Goal: Task Accomplishment & Management: Use online tool/utility

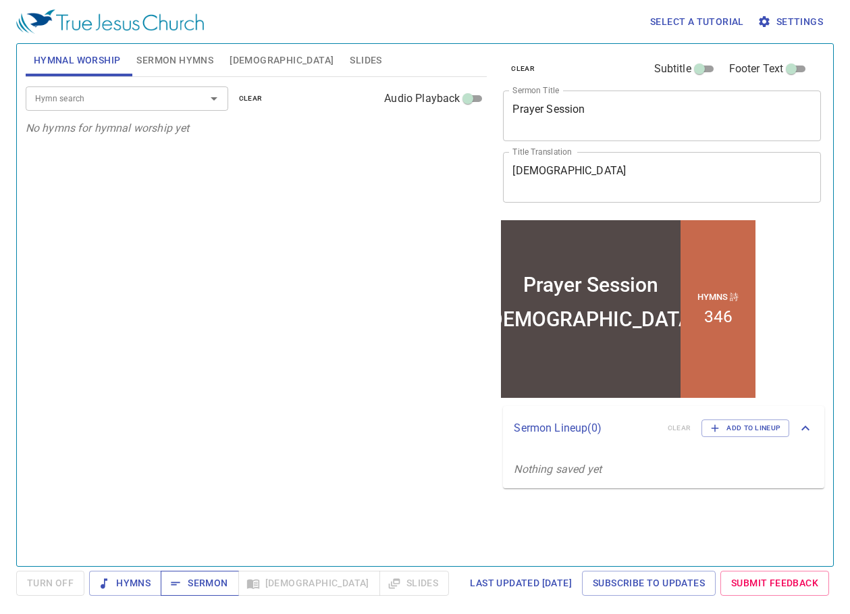
click at [187, 582] on span "Sermon" at bounding box center [200, 583] width 56 height 17
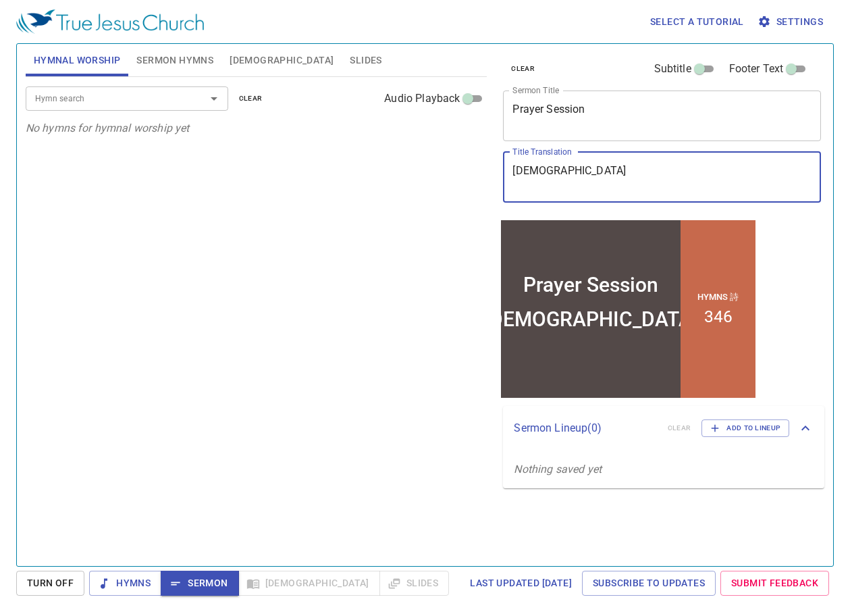
drag, startPoint x: 563, startPoint y: 171, endPoint x: 611, endPoint y: 108, distance: 79.0
click at [559, 153] on div "祈禱會 x Title Translation" at bounding box center [662, 177] width 318 height 51
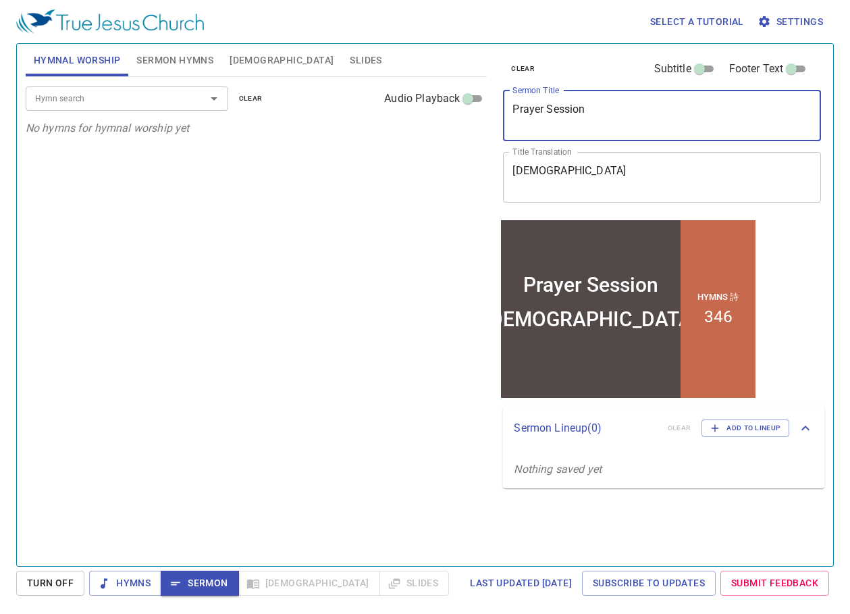
drag, startPoint x: 617, startPoint y: 108, endPoint x: 479, endPoint y: 108, distance: 138.4
click at [479, 108] on div "Hymnal Worship Sermon Hymns Bible Slides Hymn search Hymn search clear Audio Pl…" at bounding box center [425, 299] width 810 height 522
paste textarea "The Greatest"
type textarea "The Greatest"
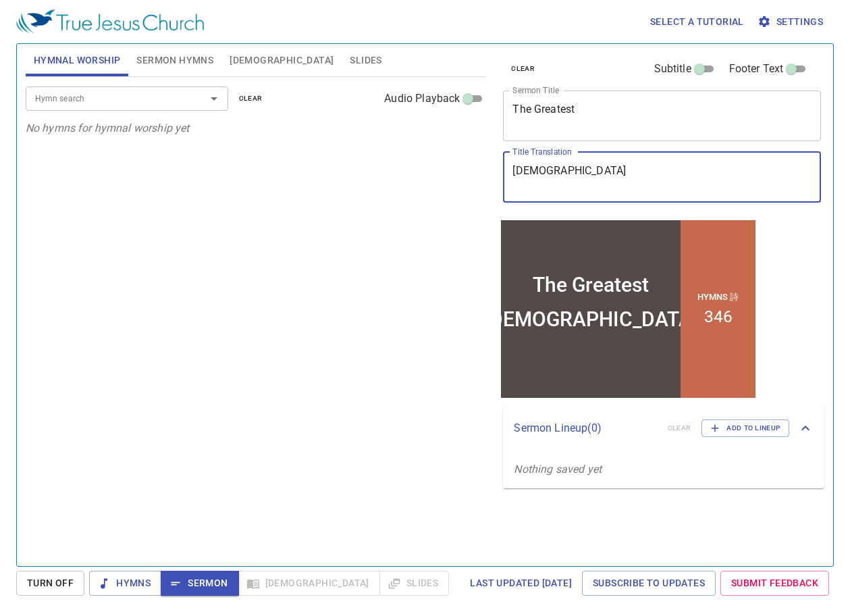
drag, startPoint x: 602, startPoint y: 184, endPoint x: 496, endPoint y: 174, distance: 106.5
click at [496, 174] on div "clear Subtitle Footer Text Sermon Title The Greatest x Sermon Title Title Trans…" at bounding box center [661, 299] width 338 height 522
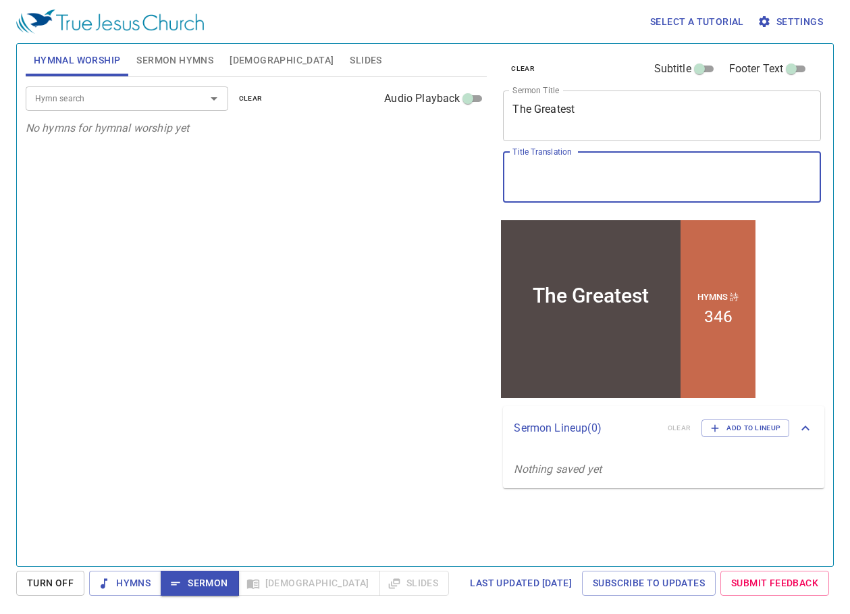
click at [534, 184] on textarea "Title Translation" at bounding box center [662, 177] width 299 height 26
paste textarea "最偉大的"
type textarea "最偉大的"
click at [195, 57] on span "Sermon Hymns" at bounding box center [174, 60] width 77 height 17
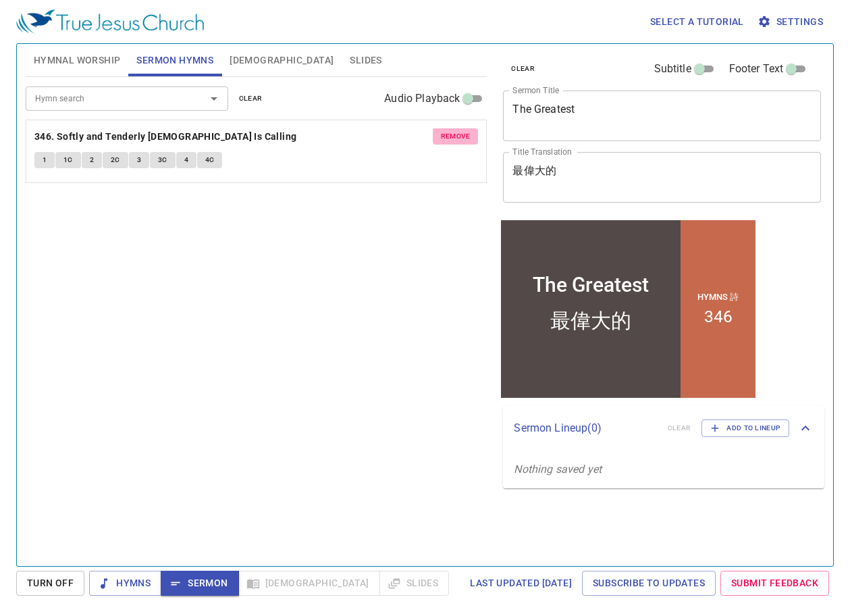
click at [459, 136] on span "remove" at bounding box center [456, 136] width 30 height 12
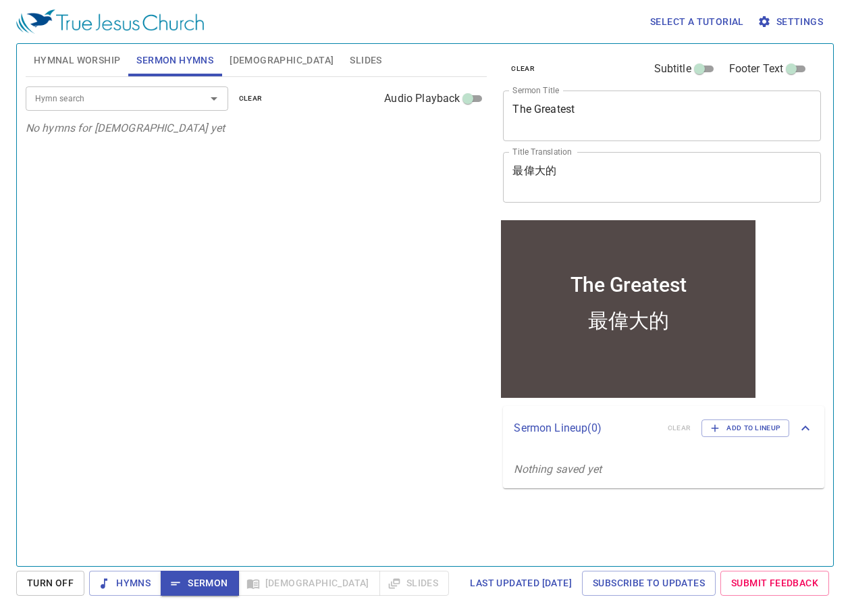
click at [118, 99] on input "Hymn search" at bounding box center [107, 98] width 155 height 16
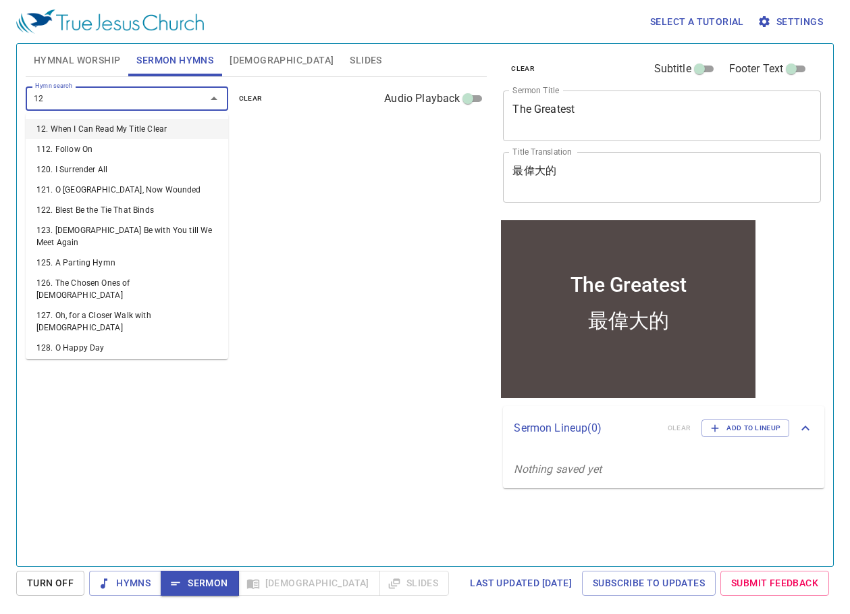
type input "129"
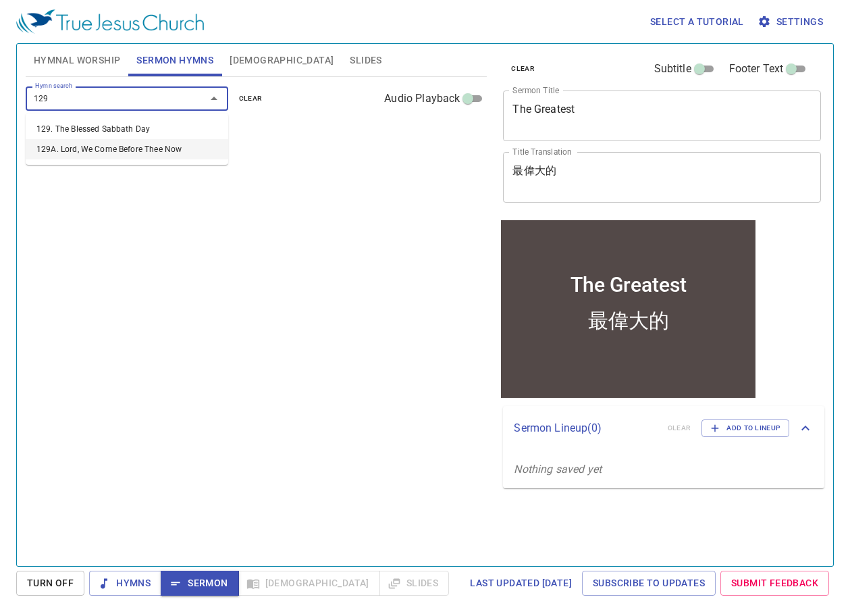
click at [112, 145] on li "129A. Lord, We Come Before Thee Now" at bounding box center [127, 149] width 203 height 20
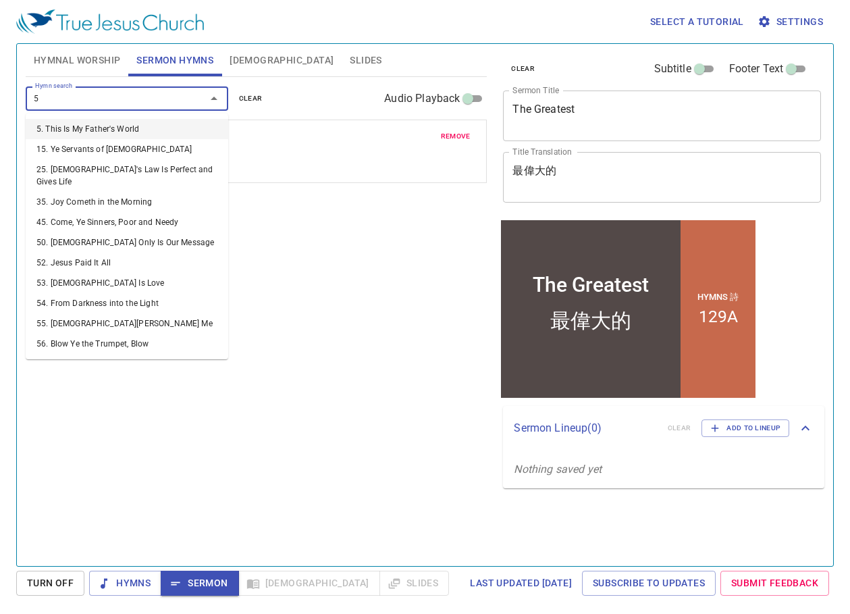
type input "59"
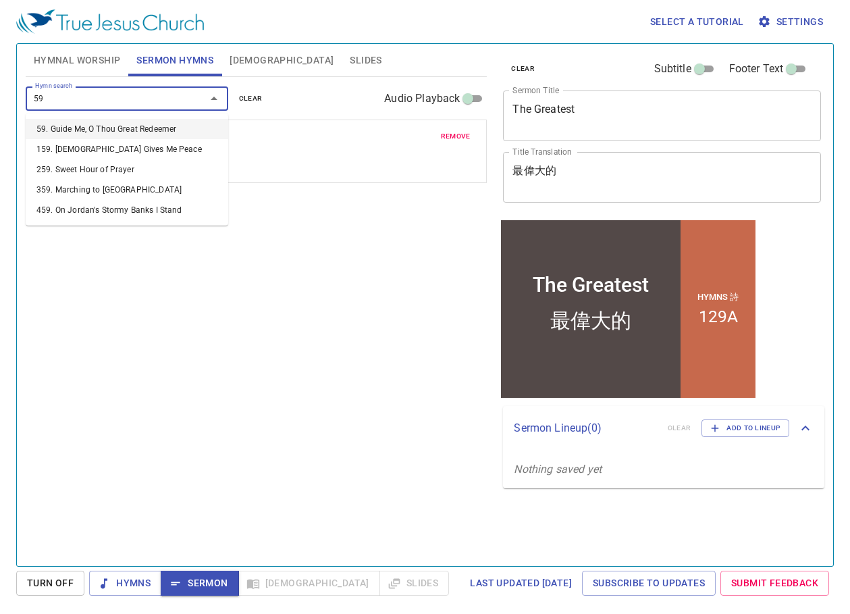
click at [107, 128] on li "59. Guide Me, O Thou Great Redeemer" at bounding box center [127, 129] width 203 height 20
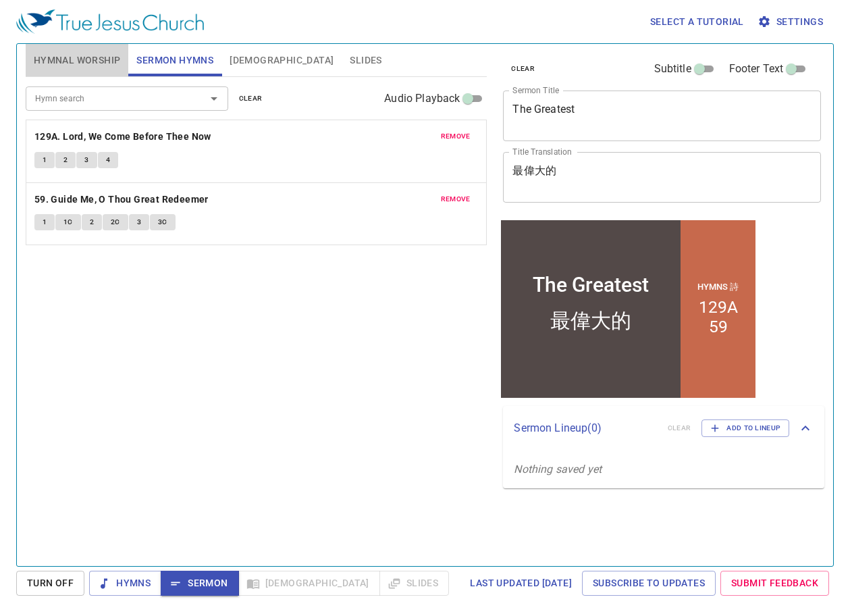
click at [77, 55] on span "Hymnal Worship" at bounding box center [77, 60] width 87 height 17
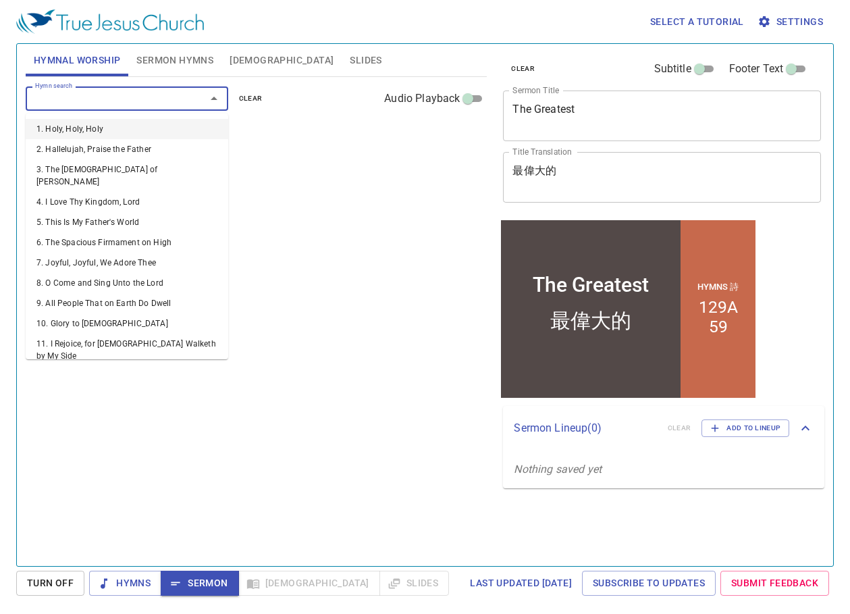
click at [166, 99] on input "Hymn search" at bounding box center [107, 98] width 155 height 16
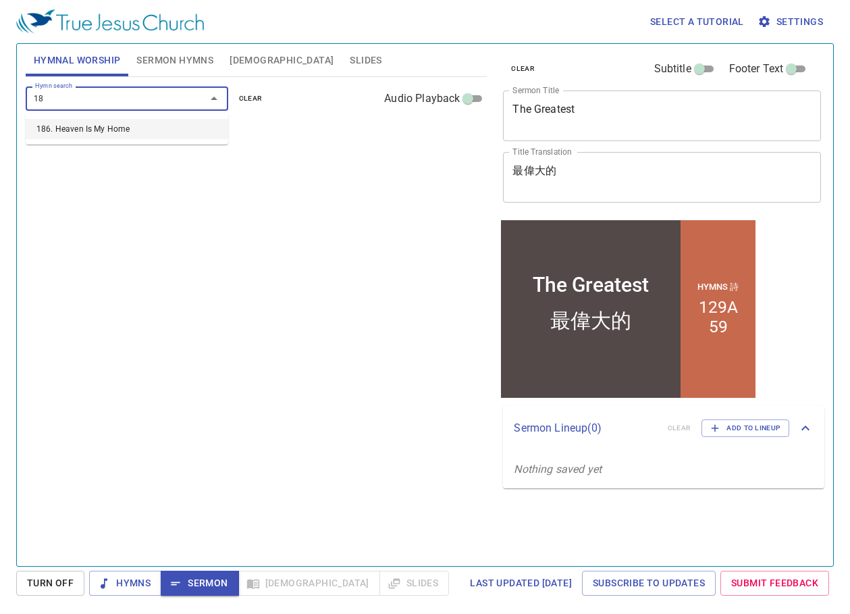
type input "186"
click at [117, 124] on li "186. Heaven Is My Home" at bounding box center [127, 129] width 203 height 20
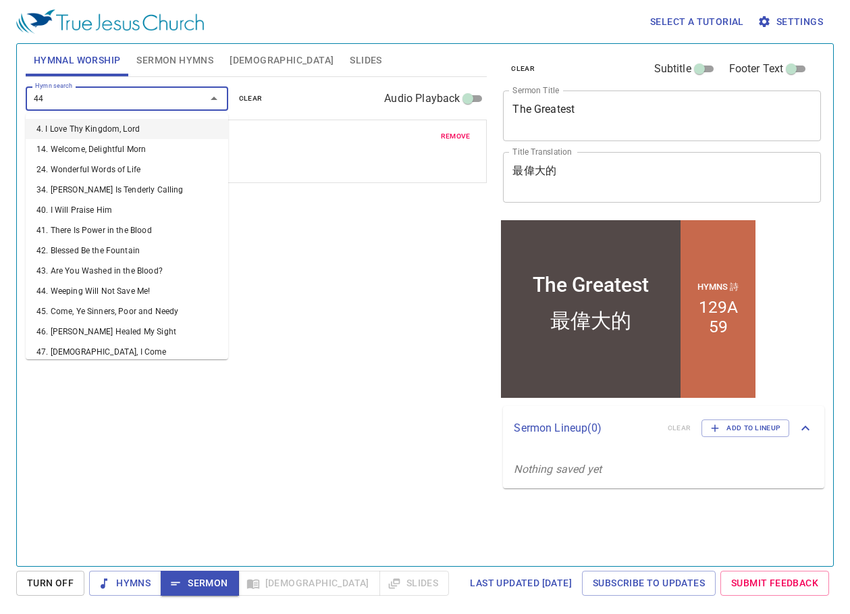
type input "440"
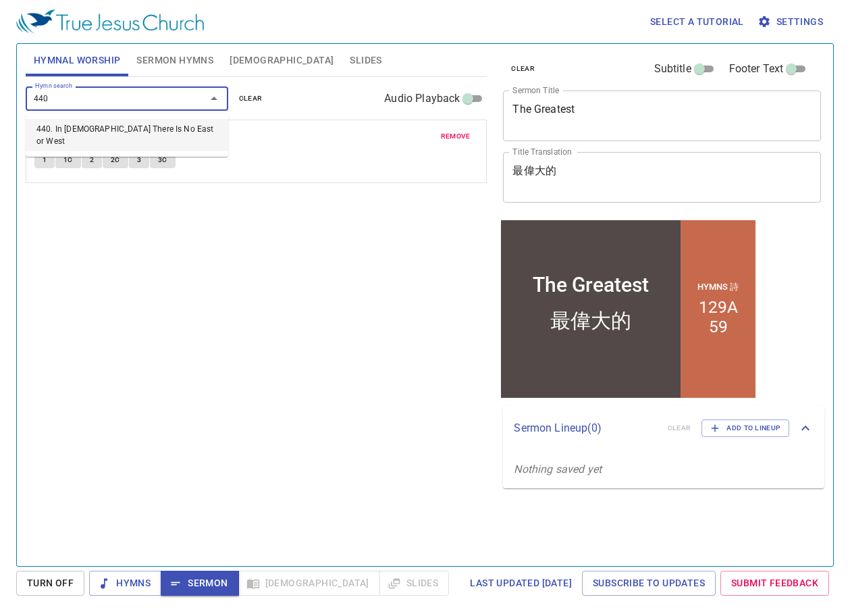
click at [117, 124] on li "440. In [DEMOGRAPHIC_DATA] There Is No East or West" at bounding box center [127, 135] width 203 height 32
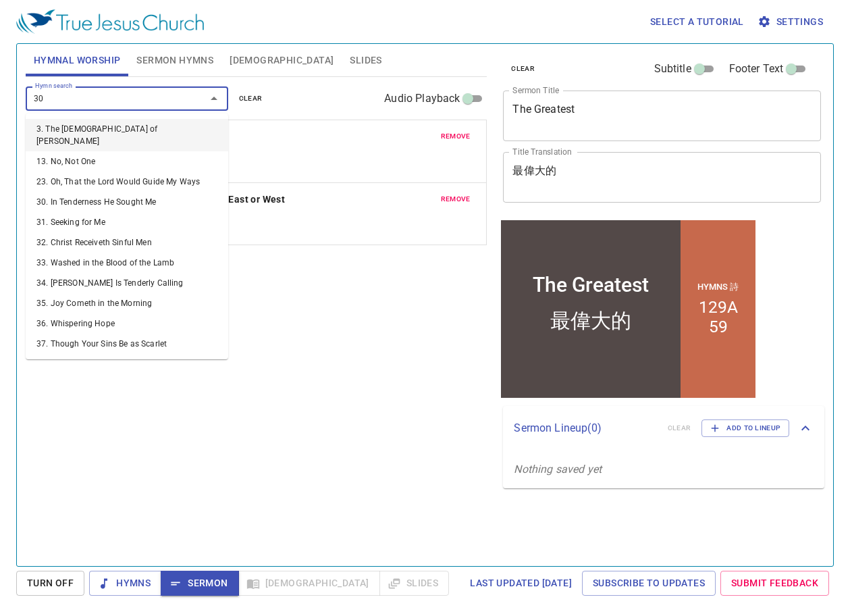
type input "300"
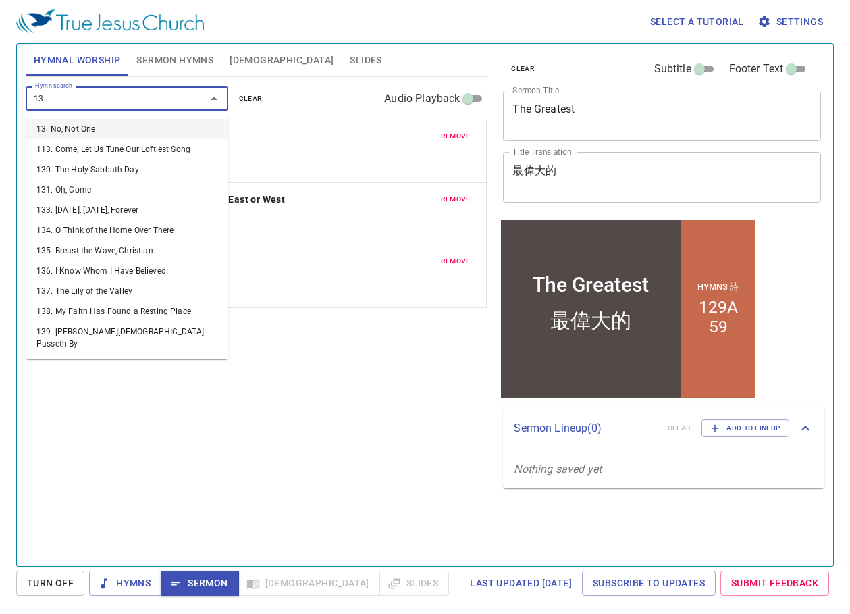
type input "134"
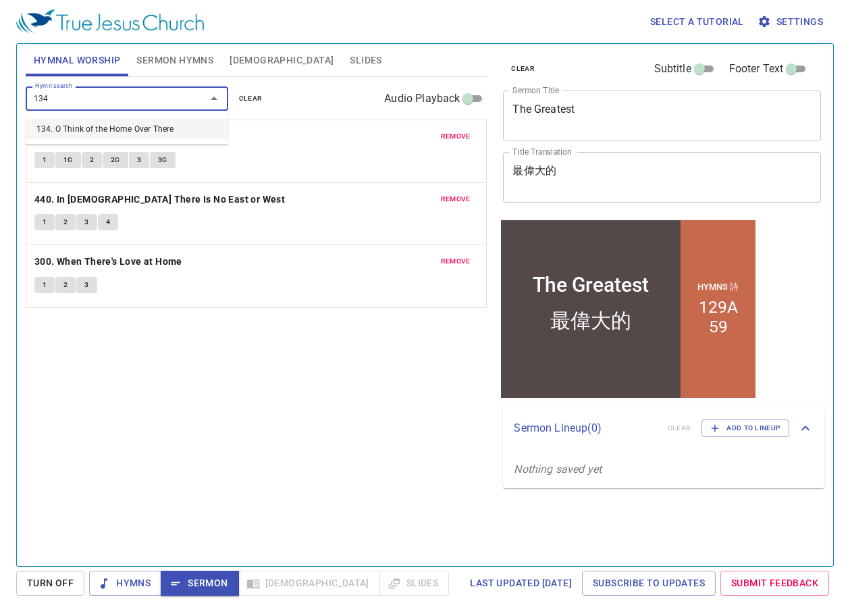
click at [117, 124] on li "134. O Think of the Home Over There" at bounding box center [127, 129] width 203 height 20
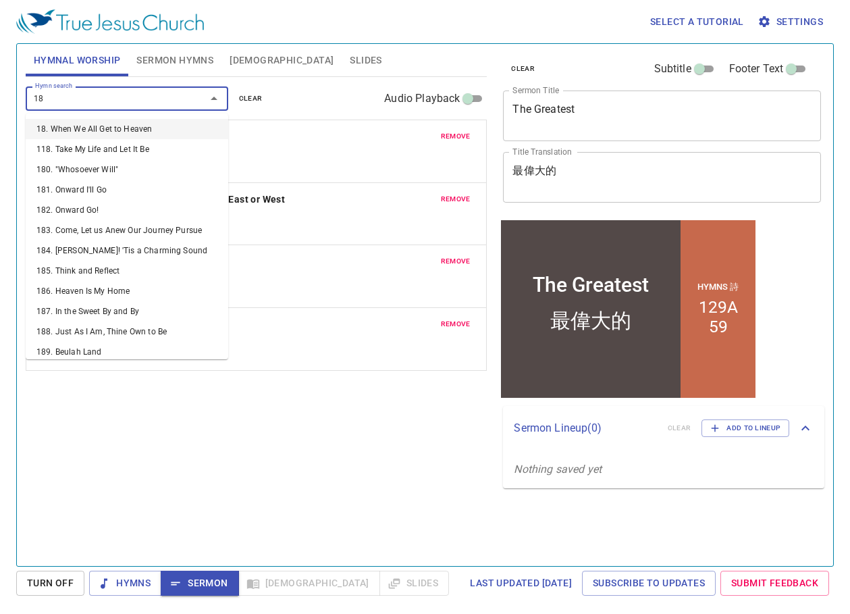
type input "187"
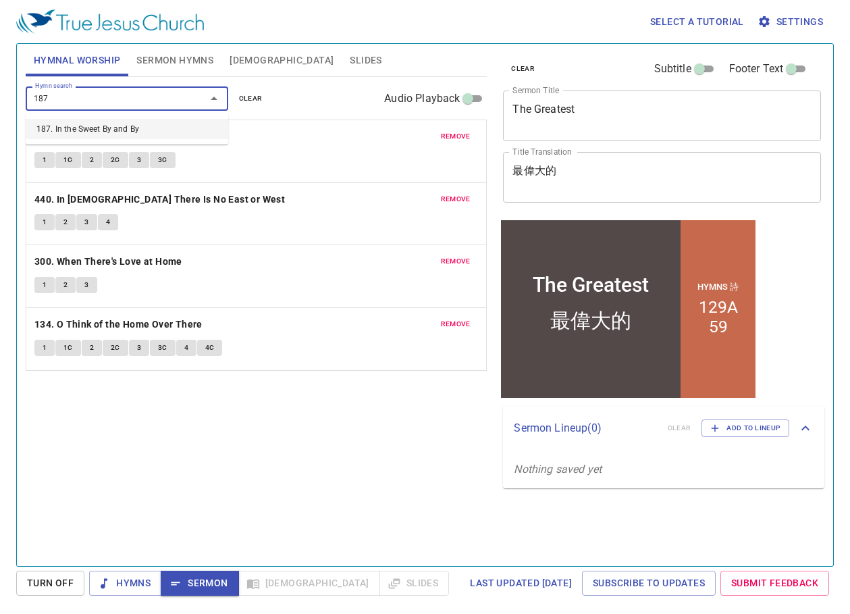
click at [117, 124] on li "187. In the Sweet By and By" at bounding box center [127, 129] width 203 height 20
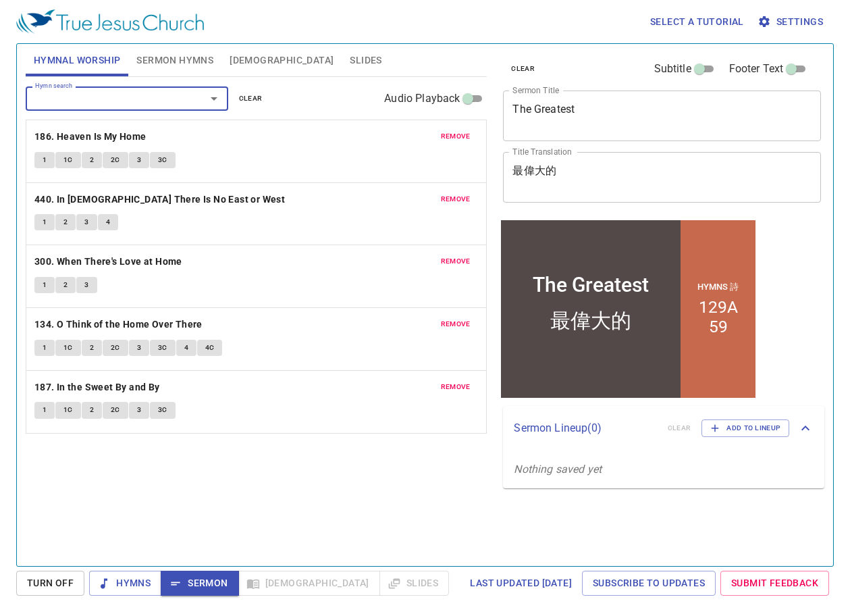
click at [182, 66] on span "Sermon Hymns" at bounding box center [174, 60] width 77 height 17
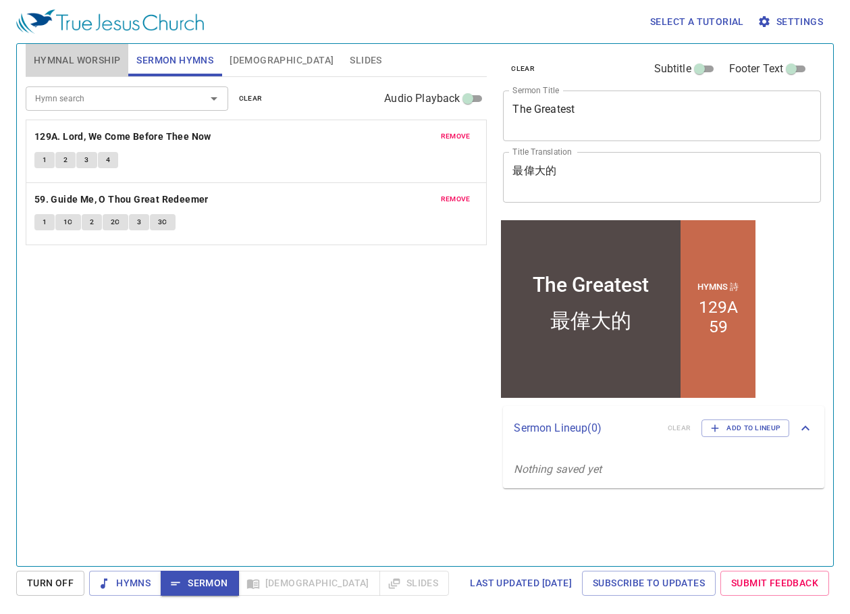
click at [74, 57] on span "Hymnal Worship" at bounding box center [77, 60] width 87 height 17
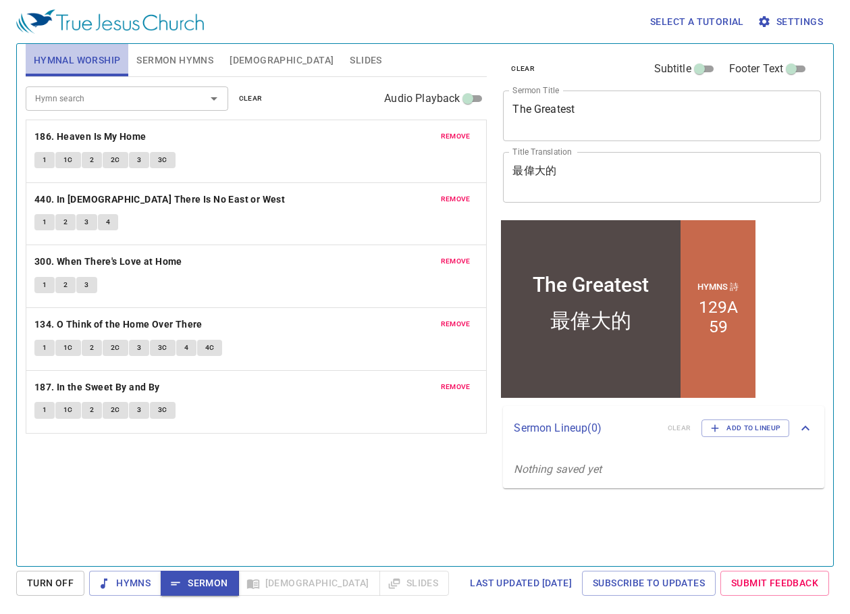
click at [80, 64] on span "Hymnal Worship" at bounding box center [77, 60] width 87 height 17
click at [135, 600] on div "Select a tutorial Settings Hymnal Worship Sermon Hymns Bible Slides Hymn search…" at bounding box center [425, 307] width 850 height 614
click at [135, 584] on span "Hymns" at bounding box center [125, 583] width 51 height 17
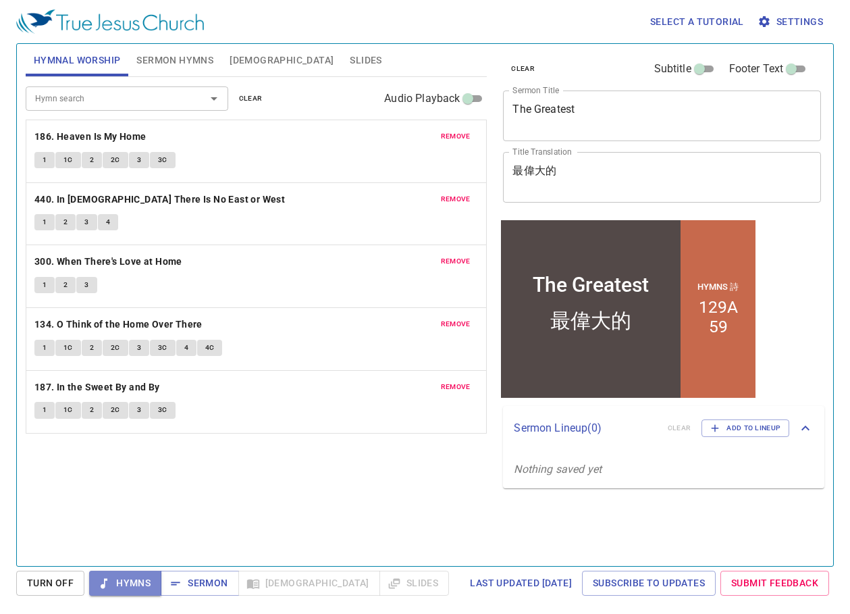
click at [137, 584] on span "Hymns" at bounding box center [125, 583] width 51 height 17
click at [125, 136] on b "186. Heaven Is My Home" at bounding box center [90, 136] width 112 height 17
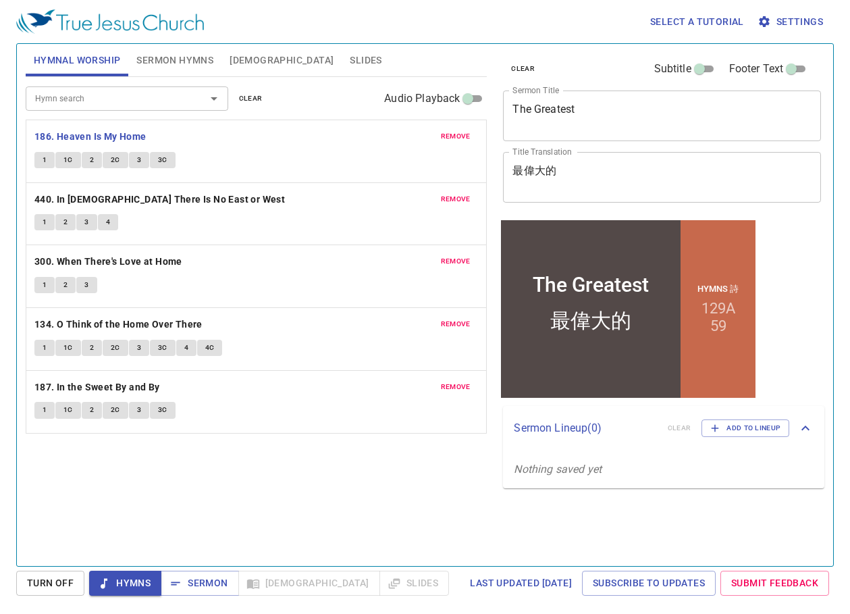
click at [38, 165] on button "1" at bounding box center [44, 160] width 20 height 16
click at [41, 163] on button "1" at bounding box center [44, 160] width 20 height 16
click at [97, 74] on span at bounding box center [79, 75] width 107 height 3
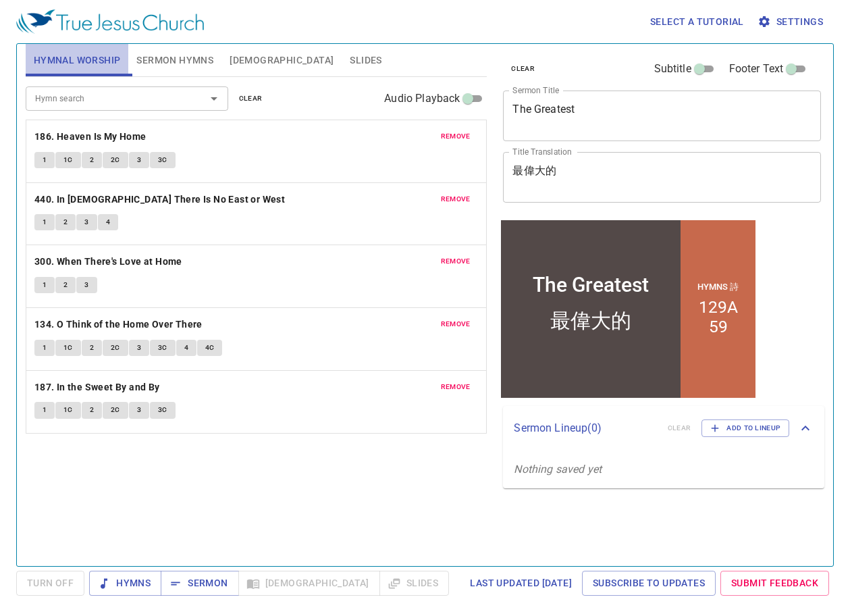
click at [99, 71] on button "Hymnal Worship" at bounding box center [77, 60] width 103 height 32
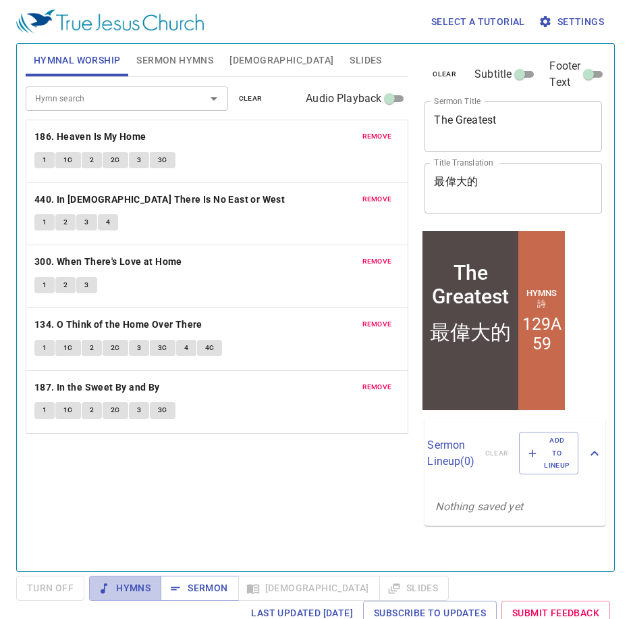
drag, startPoint x: 123, startPoint y: 577, endPoint x: 133, endPoint y: 563, distance: 17.4
click at [132, 563] on div "Select a tutorial Settings Hymnal Worship Sermon Hymns Bible Slides Hymn search…" at bounding box center [315, 309] width 631 height 619
click at [126, 588] on span "Hymns" at bounding box center [125, 587] width 51 height 17
click at [85, 130] on b "186. Heaven Is My Home" at bounding box center [90, 136] width 112 height 17
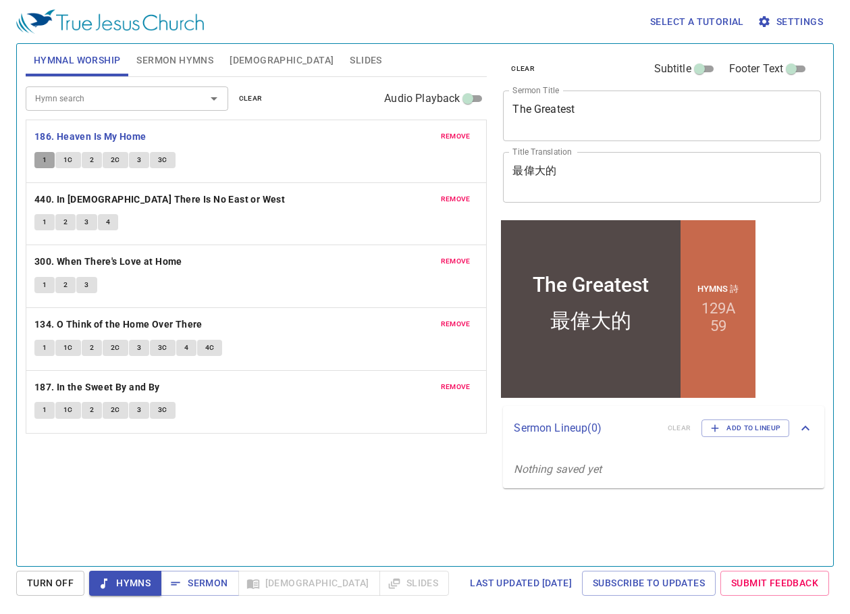
click at [41, 155] on button "1" at bounding box center [44, 160] width 20 height 16
click at [65, 157] on span "1C" at bounding box center [67, 160] width 9 height 12
click at [88, 163] on button "2" at bounding box center [92, 160] width 20 height 16
click at [115, 157] on span "2C" at bounding box center [115, 160] width 9 height 12
click at [137, 163] on span "3" at bounding box center [139, 160] width 4 height 12
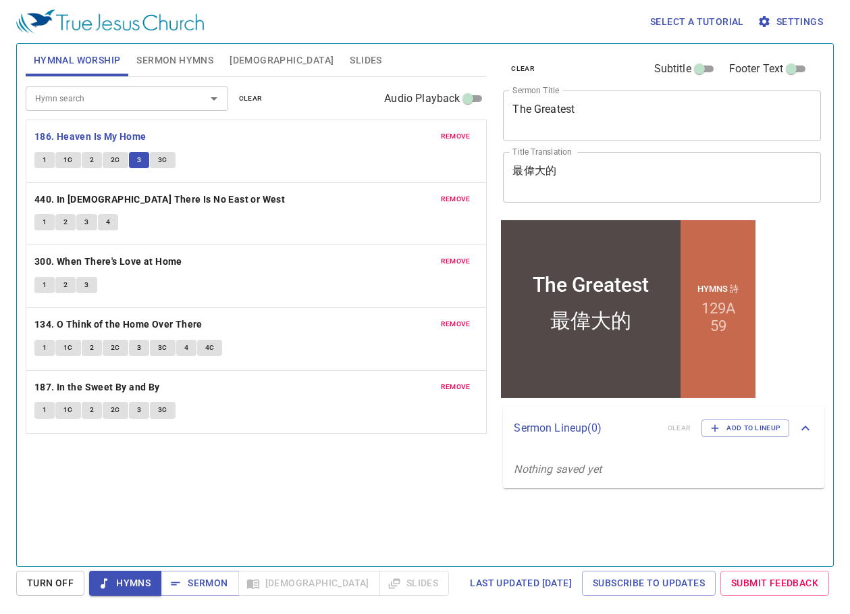
click at [168, 160] on button "3C" at bounding box center [163, 160] width 26 height 16
click at [126, 201] on b "440. In [DEMOGRAPHIC_DATA] There Is No East or West" at bounding box center [159, 199] width 251 height 17
click at [45, 221] on span "1" at bounding box center [45, 222] width 4 height 12
click at [63, 224] on span "2" at bounding box center [65, 222] width 4 height 12
click at [82, 216] on button "3" at bounding box center [86, 222] width 20 height 16
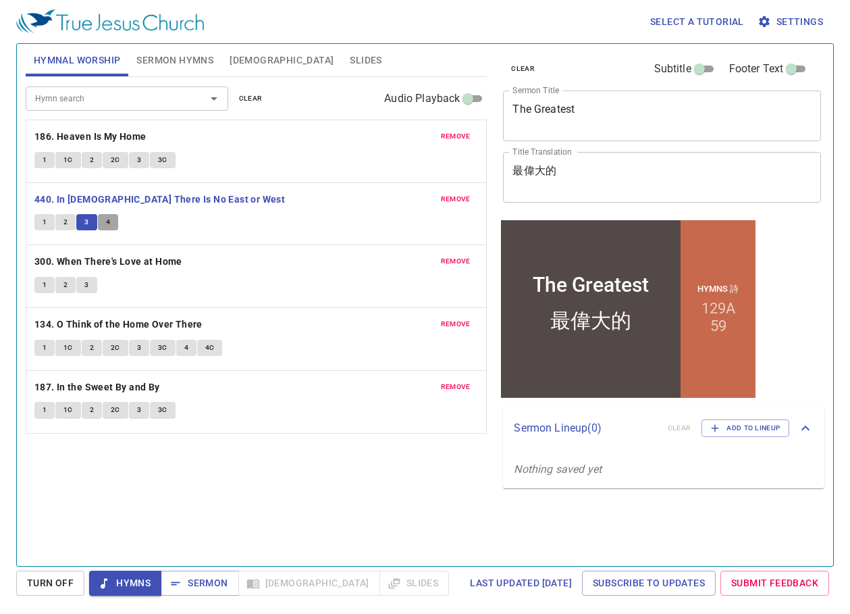
click at [110, 224] on button "4" at bounding box center [108, 222] width 20 height 16
click at [74, 262] on b "300. When There's Love at Home" at bounding box center [108, 261] width 148 height 17
click at [38, 286] on button "1" at bounding box center [44, 285] width 20 height 16
click at [61, 281] on button "2" at bounding box center [65, 285] width 20 height 16
click at [85, 283] on span "3" at bounding box center [86, 285] width 4 height 12
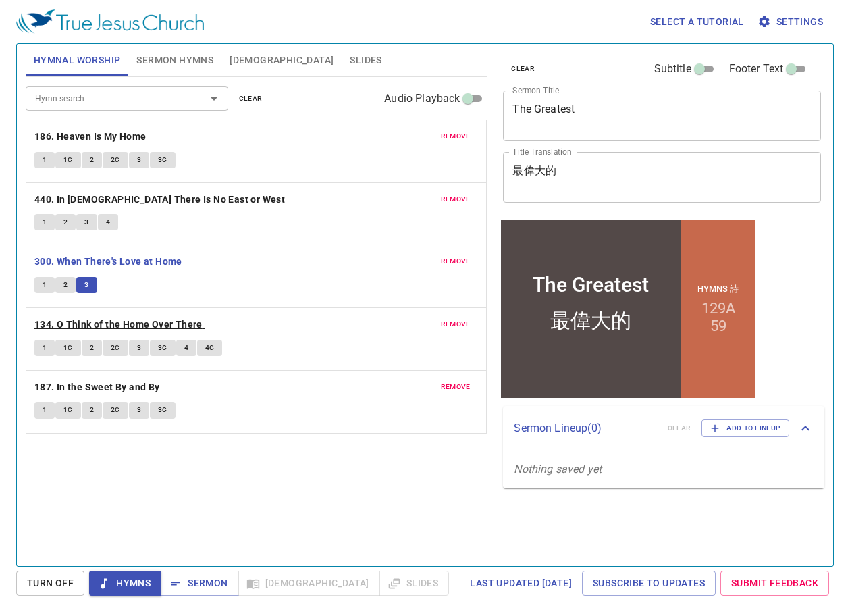
click at [90, 326] on b "134. O Think of the Home Over There" at bounding box center [118, 324] width 168 height 17
click at [46, 347] on span "1" at bounding box center [45, 348] width 4 height 12
click at [74, 348] on button "1C" at bounding box center [68, 348] width 26 height 16
click at [90, 348] on span "2" at bounding box center [92, 348] width 4 height 12
click at [111, 348] on span "2C" at bounding box center [115, 348] width 9 height 12
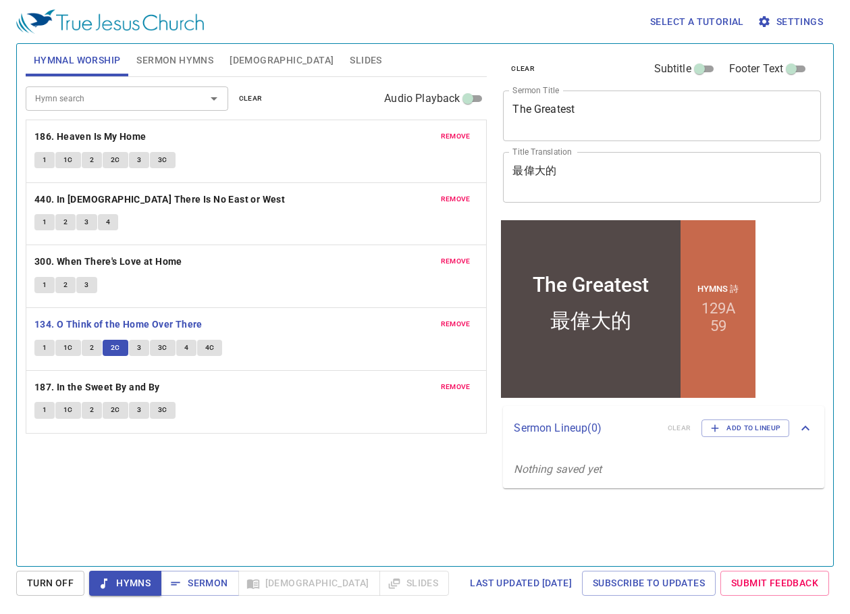
click at [141, 346] on button "3" at bounding box center [139, 348] width 20 height 16
click at [160, 350] on span "3C" at bounding box center [162, 348] width 9 height 12
click at [184, 348] on span "4" at bounding box center [186, 348] width 4 height 12
click at [212, 350] on span "4C" at bounding box center [209, 348] width 9 height 12
click at [90, 386] on b "187. In the Sweet By and By" at bounding box center [97, 387] width 126 height 17
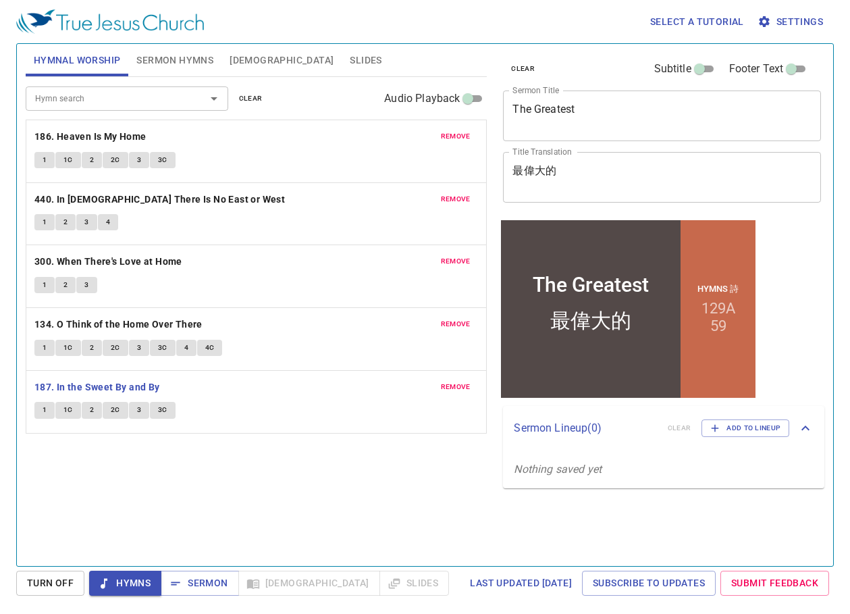
click at [45, 411] on span "1" at bounding box center [45, 410] width 4 height 12
click at [71, 410] on span "1C" at bounding box center [67, 410] width 9 height 12
click at [90, 407] on span "2" at bounding box center [92, 410] width 4 height 12
click at [117, 413] on span "2C" at bounding box center [115, 410] width 9 height 12
click at [139, 411] on button "3" at bounding box center [139, 410] width 20 height 16
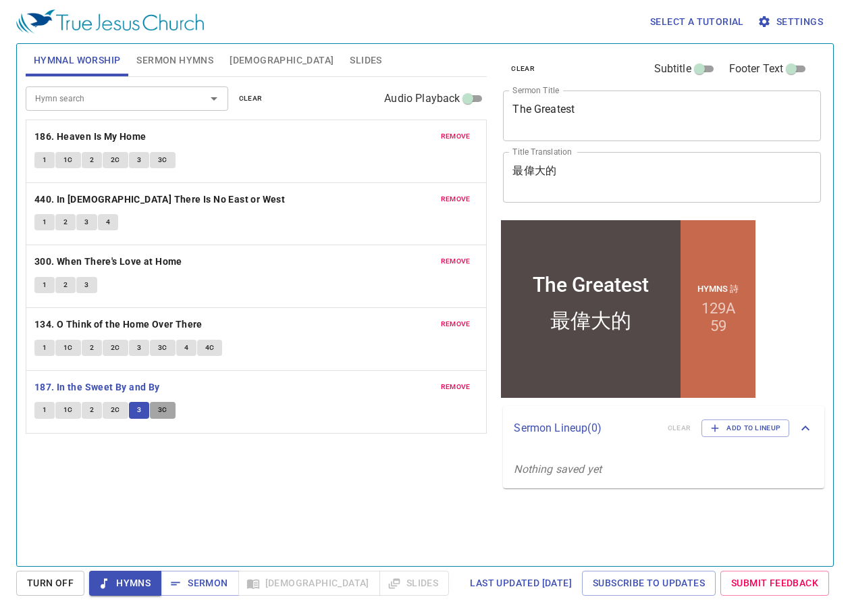
click at [157, 410] on button "3C" at bounding box center [163, 410] width 26 height 16
click at [120, 584] on span "Hymns" at bounding box center [125, 583] width 51 height 17
click at [201, 583] on span "Sermon" at bounding box center [200, 583] width 56 height 17
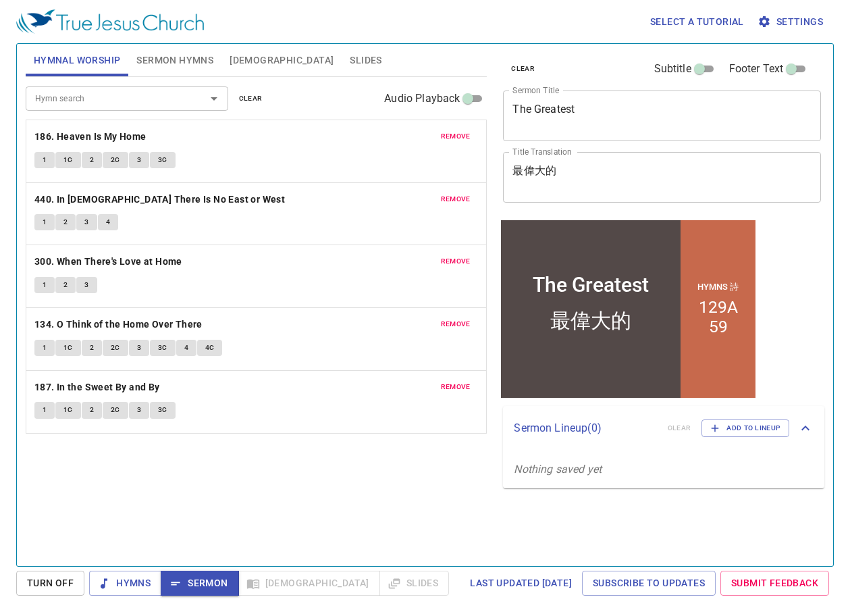
click at [157, 63] on span "Sermon Hymns" at bounding box center [174, 60] width 77 height 17
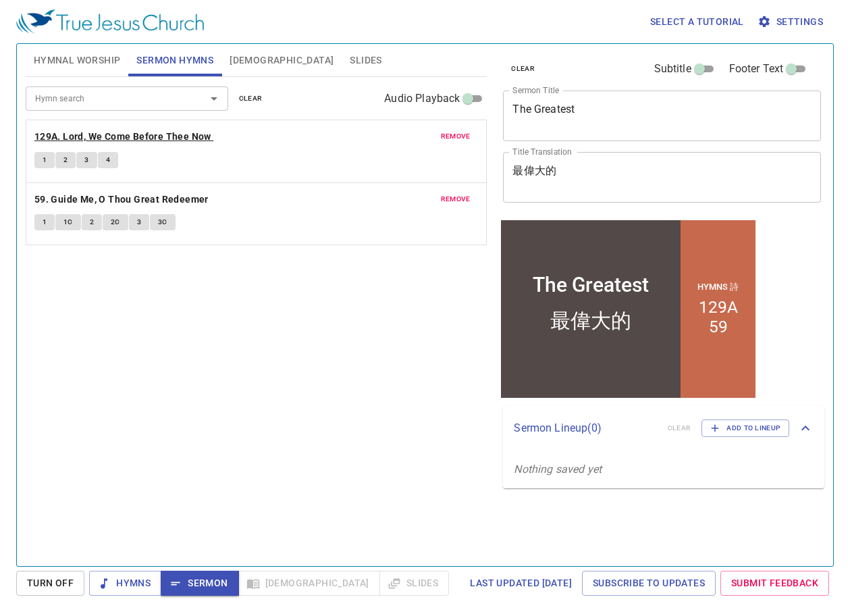
click at [66, 133] on b "129A. Lord, We Come Before Thee Now" at bounding box center [122, 136] width 177 height 17
click at [46, 159] on span "1" at bounding box center [45, 160] width 4 height 12
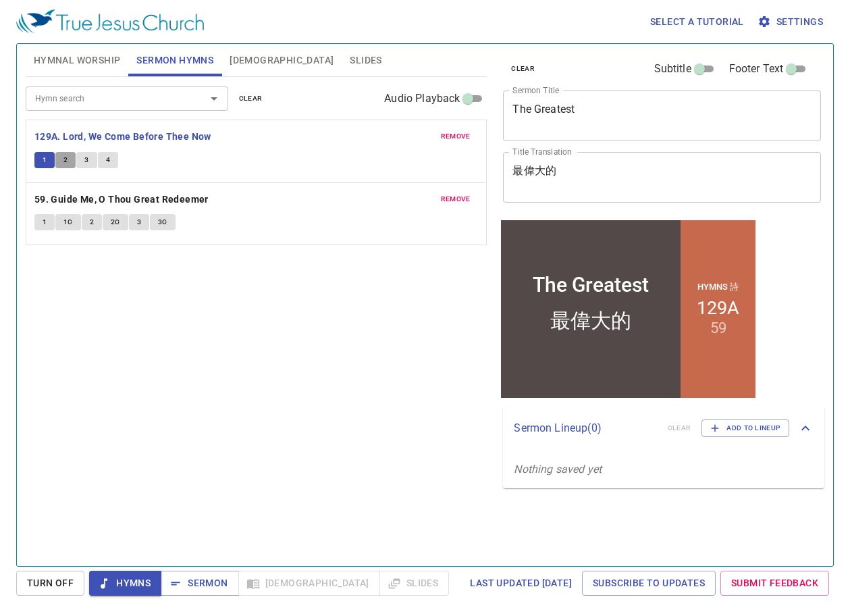
click at [59, 159] on button "2" at bounding box center [65, 160] width 20 height 16
click at [87, 165] on span "3" at bounding box center [86, 160] width 4 height 12
click at [111, 161] on button "4" at bounding box center [108, 160] width 20 height 16
click at [217, 582] on span "Sermon" at bounding box center [200, 583] width 56 height 17
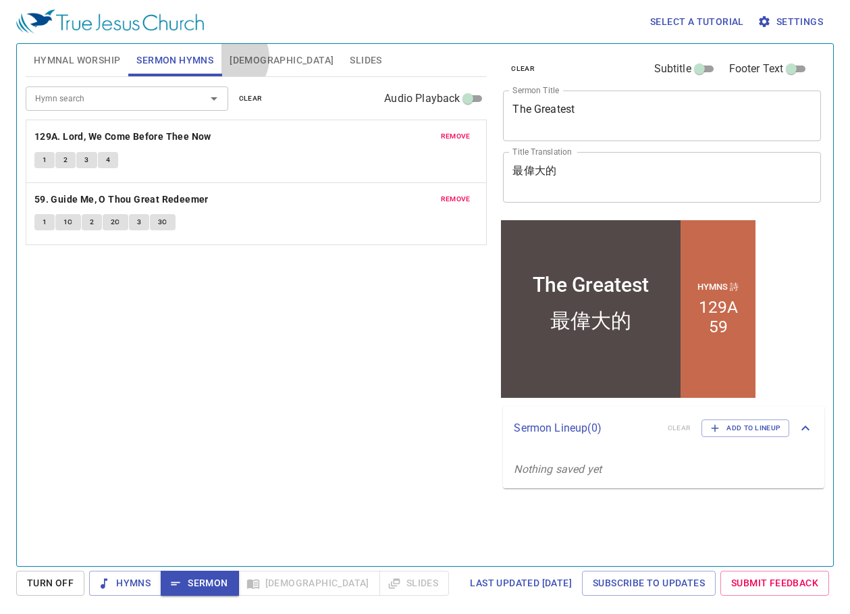
click at [228, 58] on button "[DEMOGRAPHIC_DATA]" at bounding box center [282, 60] width 120 height 32
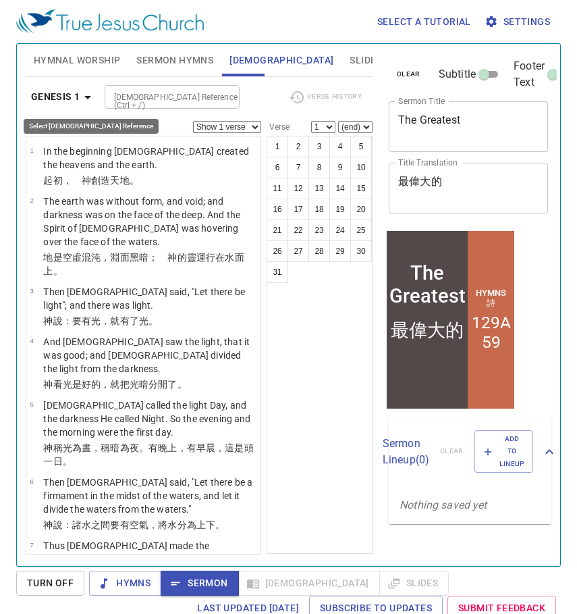
click at [71, 93] on b "Genesis 1" at bounding box center [55, 96] width 49 height 17
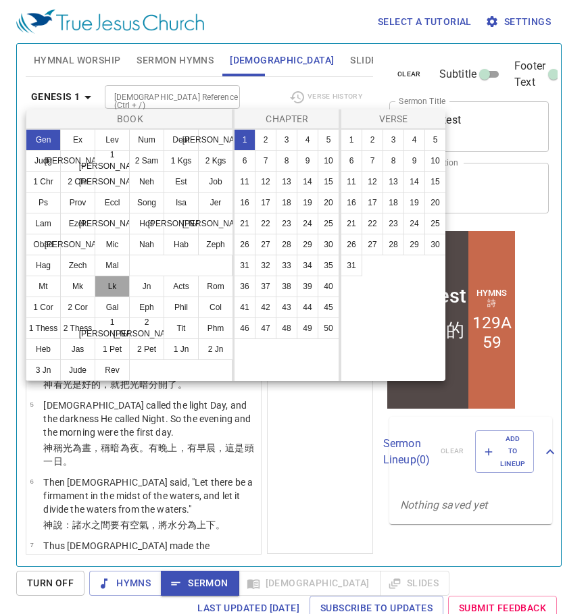
click at [111, 282] on button "Lk" at bounding box center [112, 287] width 35 height 22
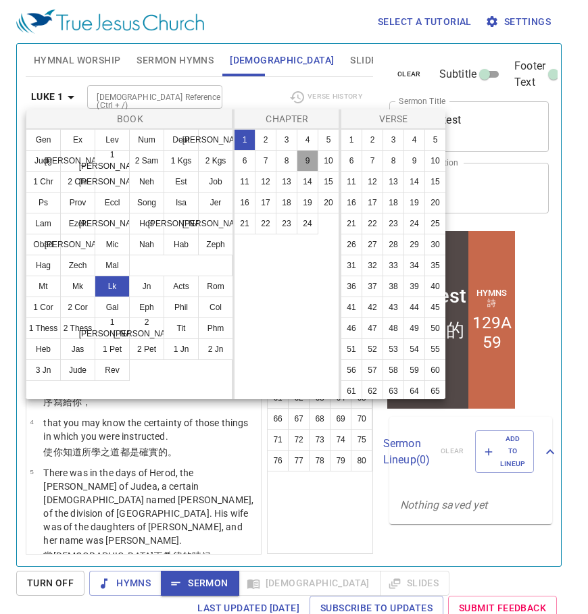
click at [310, 161] on button "9" at bounding box center [307, 161] width 22 height 22
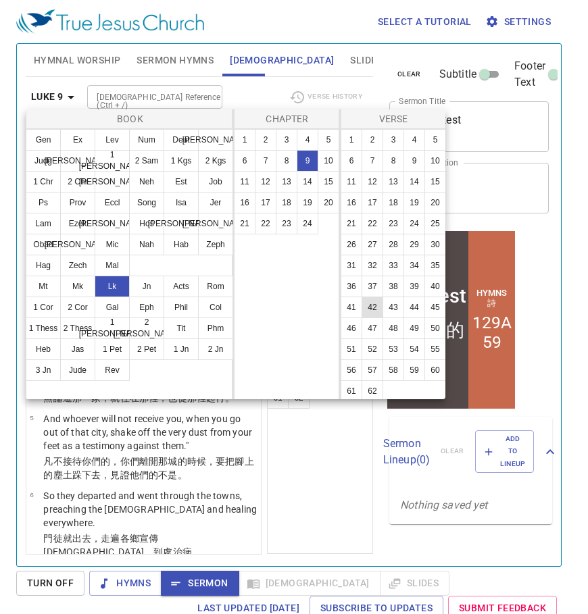
click at [369, 318] on button "42" at bounding box center [372, 307] width 22 height 22
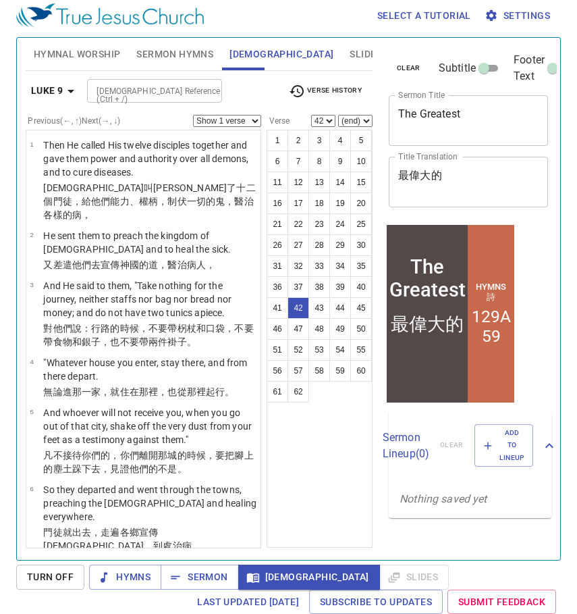
scroll to position [3067, 0]
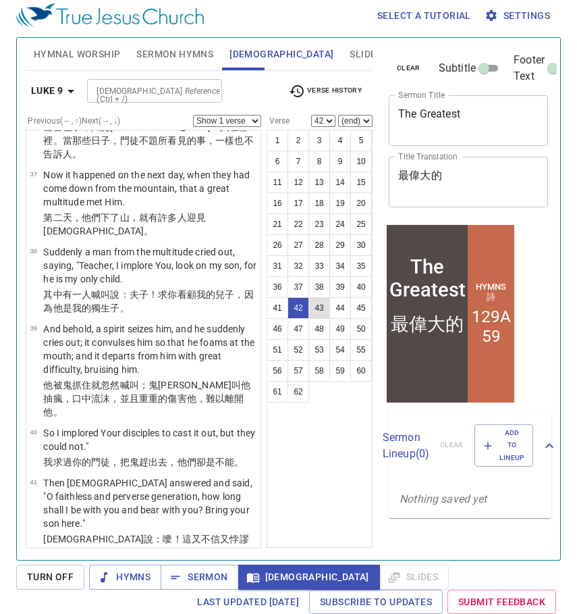
click at [323, 308] on button "43" at bounding box center [320, 308] width 22 height 22
click at [332, 311] on button "44" at bounding box center [341, 308] width 22 height 22
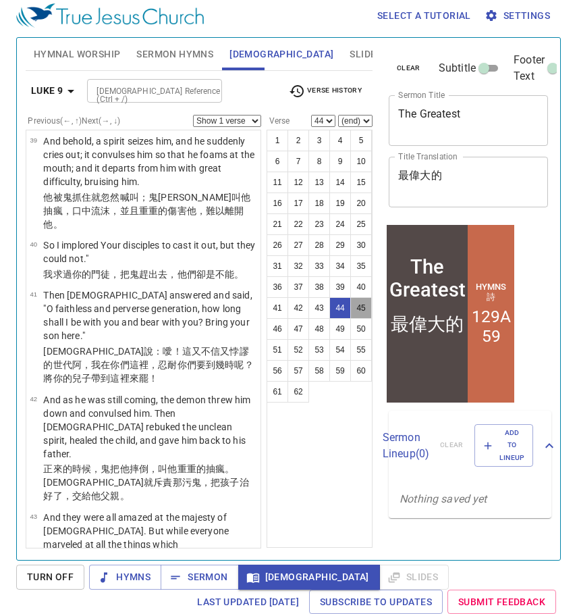
click at [358, 307] on button "45" at bounding box center [362, 308] width 22 height 22
click at [282, 329] on button "46" at bounding box center [278, 329] width 22 height 22
click at [295, 307] on button "42" at bounding box center [299, 308] width 22 height 22
select select "42"
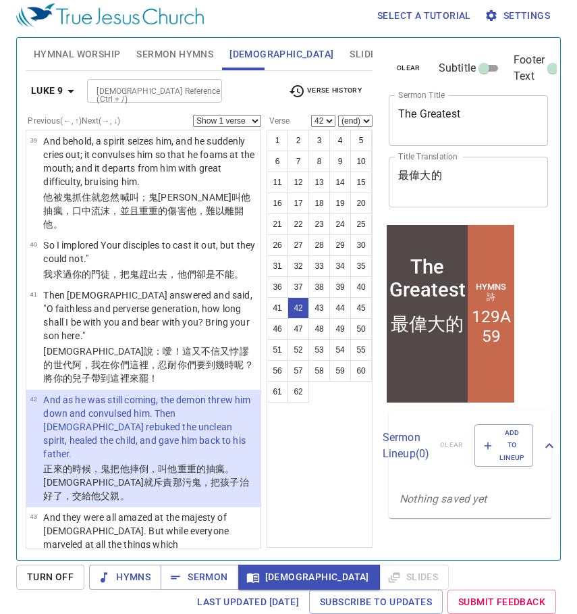
scroll to position [3067, 0]
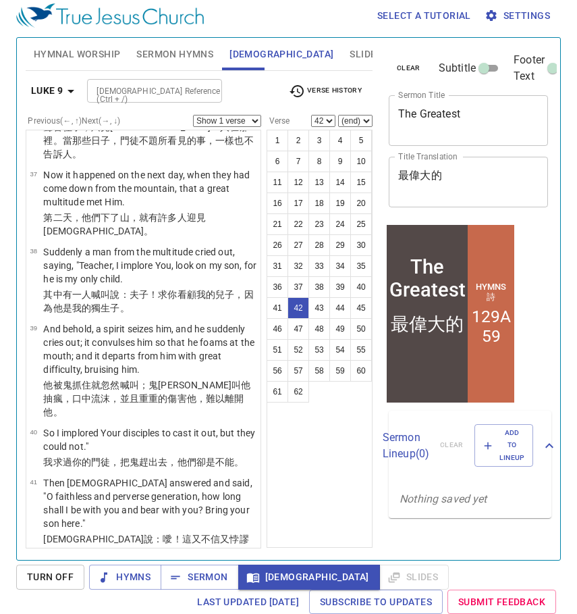
click at [254, 115] on select "Show 1 verse Show 2 verses Show 3 verses Show 4 verses Show 5 verses" at bounding box center [227, 121] width 68 height 12
click at [193, 115] on select "Show 1 verse Show 2 verses Show 3 verses Show 4 verses Show 5 verses" at bounding box center [227, 121] width 68 height 12
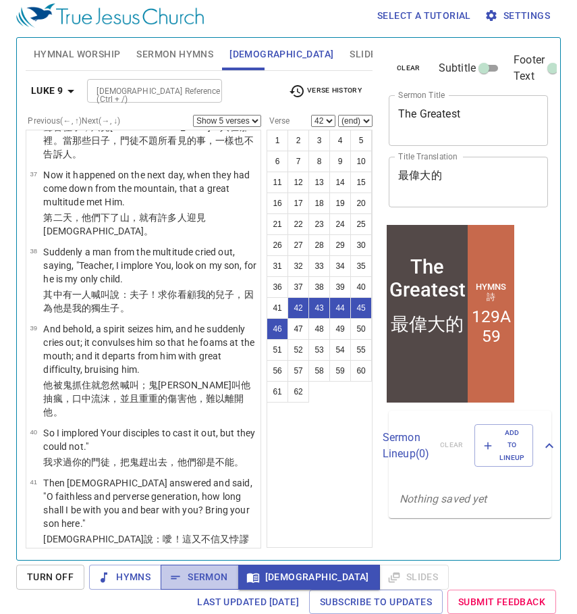
click at [183, 583] on span "Sermon" at bounding box center [200, 577] width 56 height 17
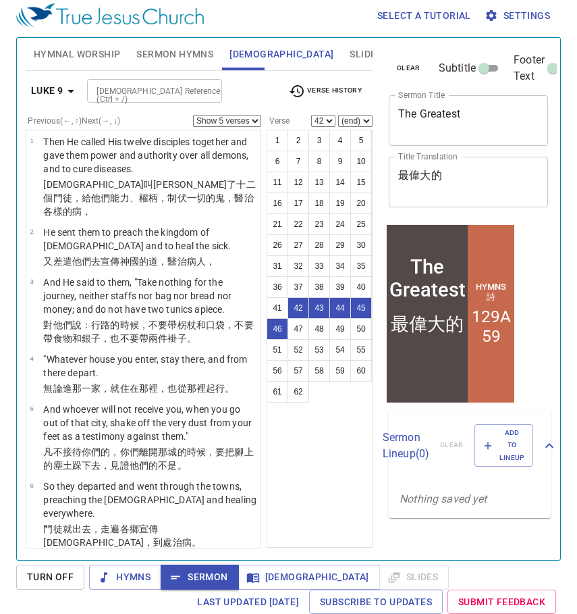
scroll to position [0, 0]
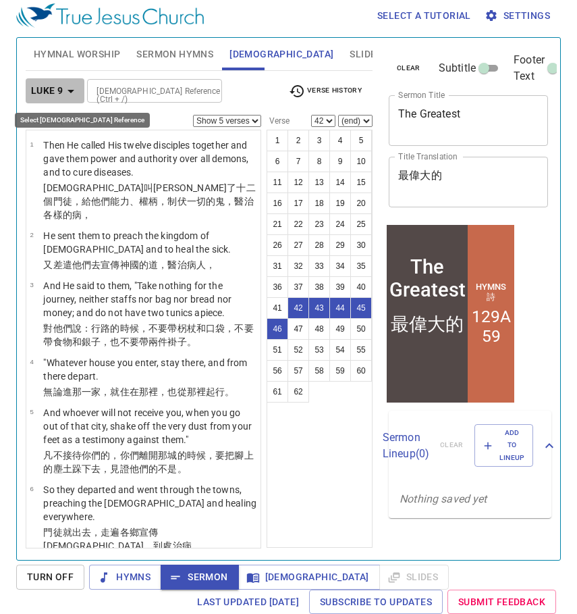
click at [70, 89] on icon "button" at bounding box center [71, 91] width 16 height 16
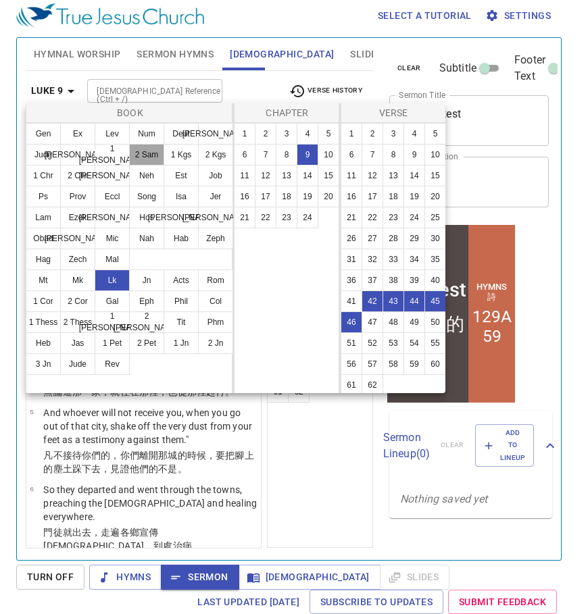
click at [149, 159] on button "2 Sam" at bounding box center [146, 155] width 35 height 22
select select "1"
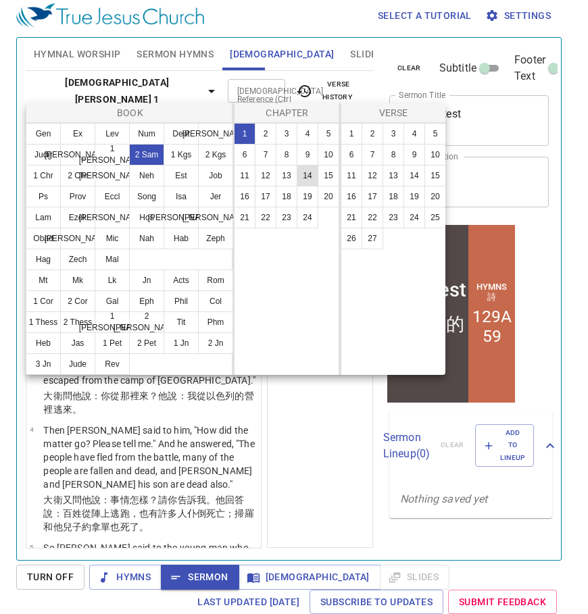
click at [313, 176] on button "14" at bounding box center [307, 176] width 22 height 22
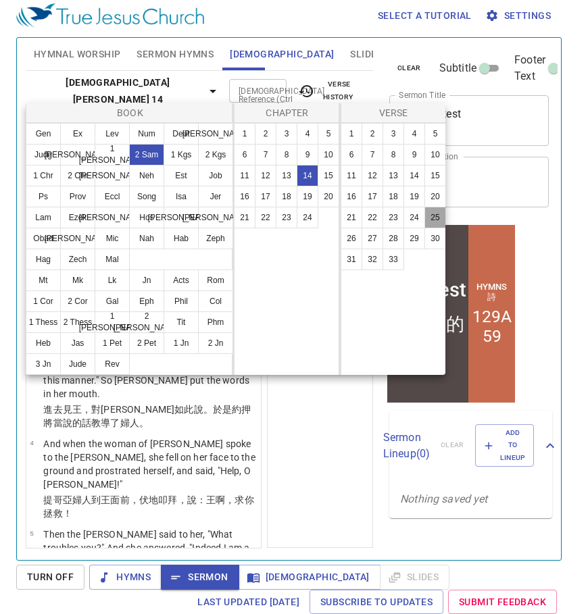
click at [440, 217] on button "25" at bounding box center [435, 218] width 22 height 22
select select "25"
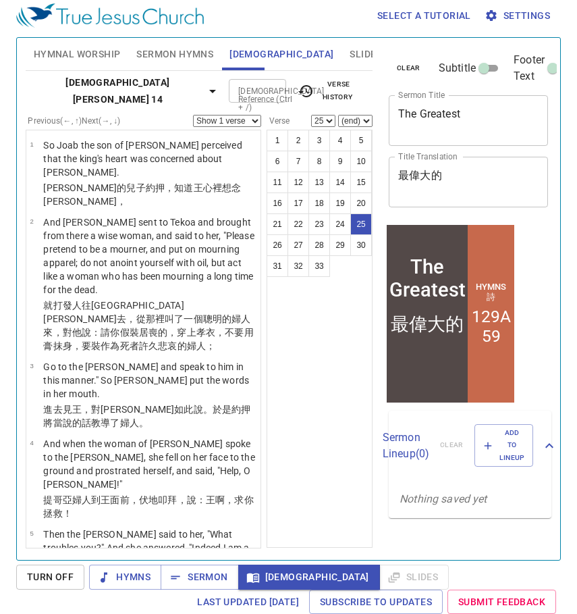
scroll to position [2204, 0]
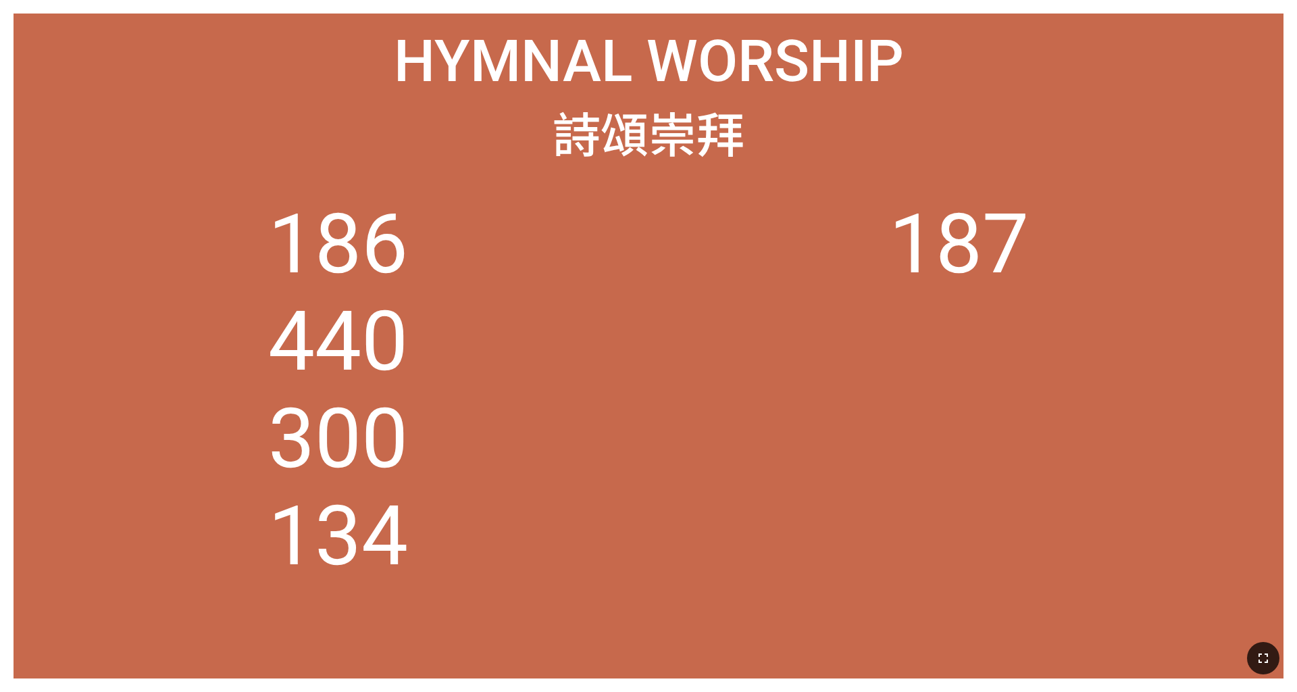
drag, startPoint x: 1261, startPoint y: 654, endPoint x: 1262, endPoint y: 691, distance: 36.5
click at [540, 432] on icon "button" at bounding box center [1262, 657] width 9 height 9
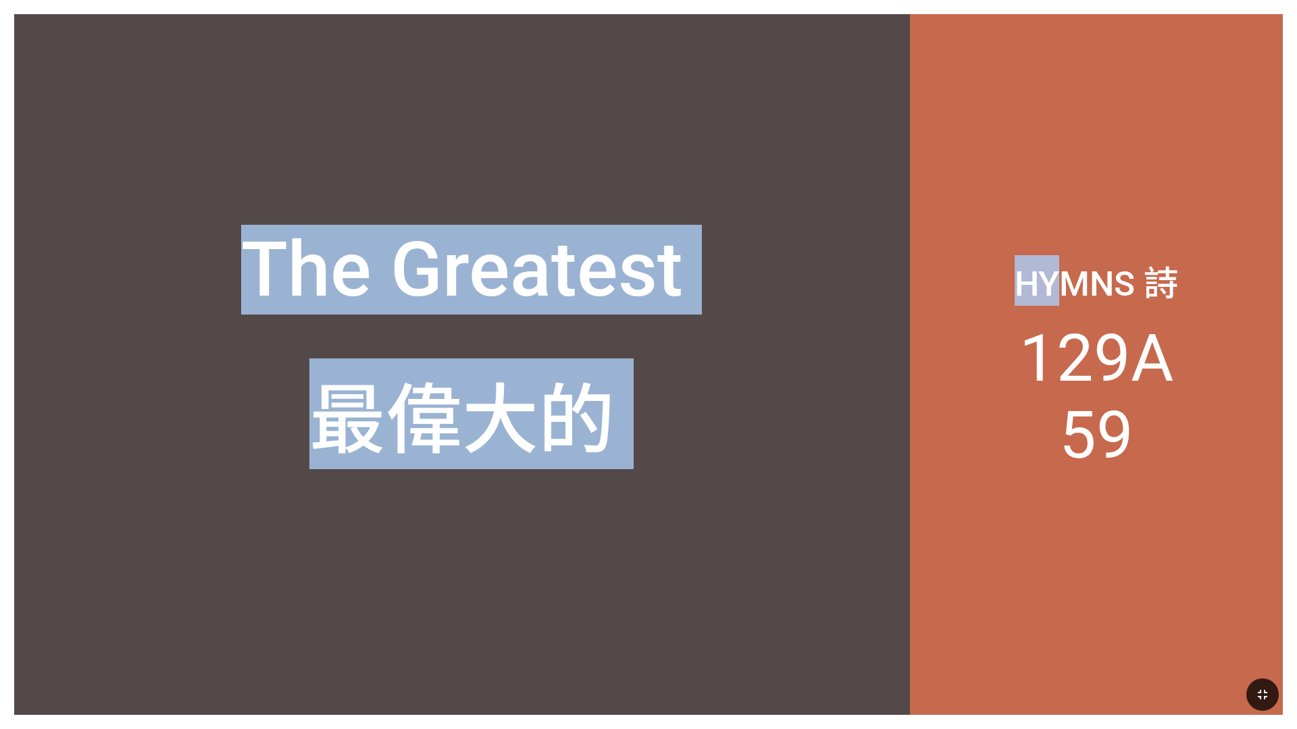
drag, startPoint x: 1056, startPoint y: 10, endPoint x: 1707, endPoint y: 119, distance: 660.1
click at [540, 0] on html "The Greatest The Greatest 最偉大的 最偉大的 Hymns 詩 129A 59 Hymnal Worship Hymnal Worsh…" at bounding box center [648, 0] width 1297 height 0
click at [540, 244] on div "The Greatest" at bounding box center [462, 189] width 896 height 280
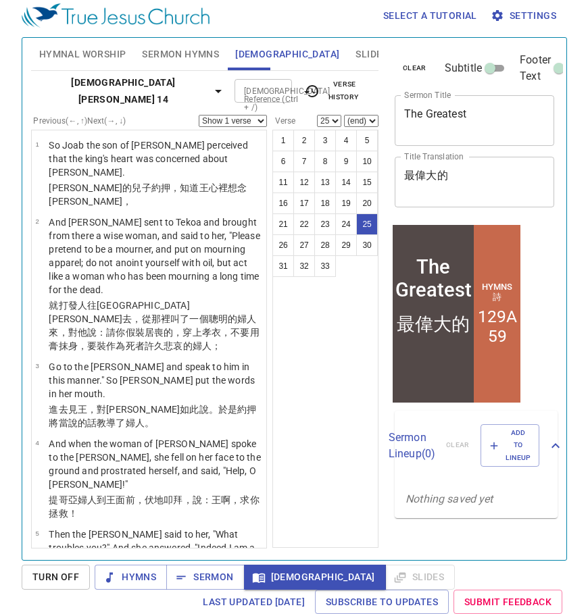
scroll to position [2204, 0]
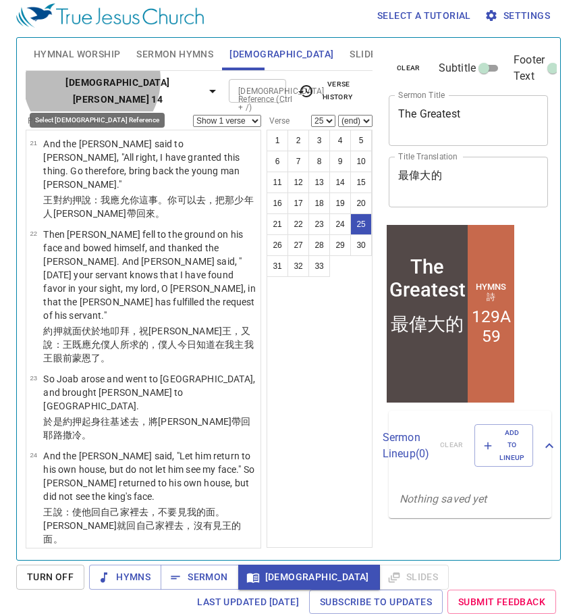
click at [205, 88] on icon "button" at bounding box center [213, 91] width 16 height 16
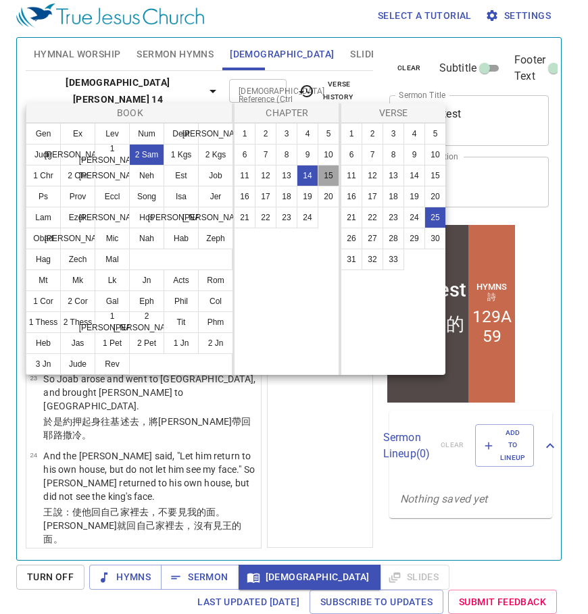
click at [330, 174] on button "15" at bounding box center [328, 176] width 22 height 22
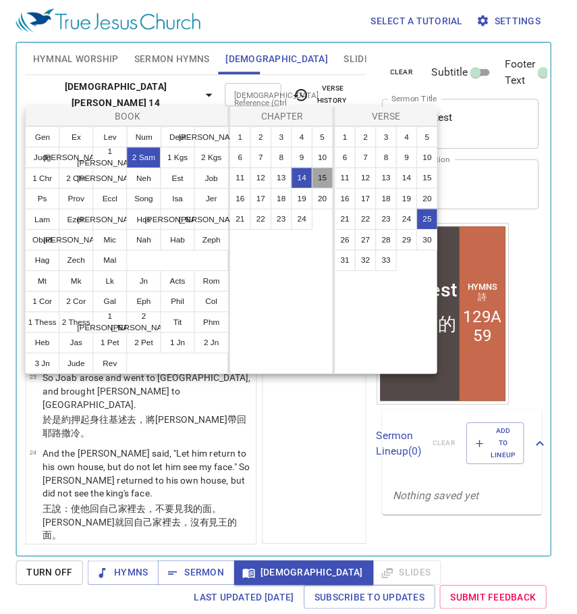
scroll to position [0, 0]
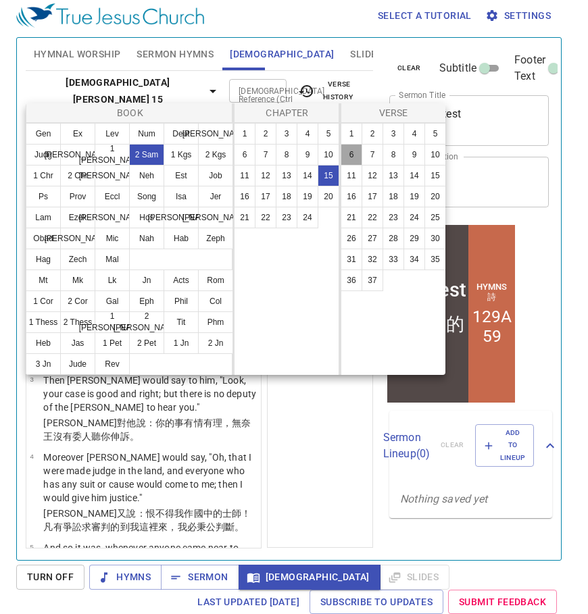
click at [351, 155] on button "6" at bounding box center [351, 155] width 22 height 22
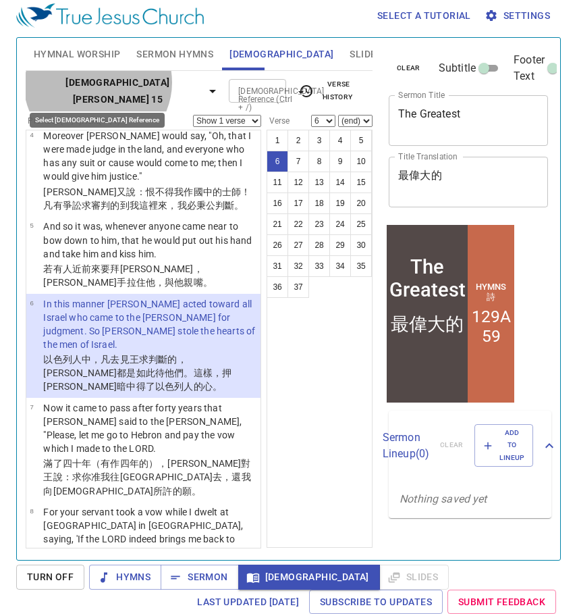
click at [209, 90] on icon "button" at bounding box center [212, 91] width 7 height 3
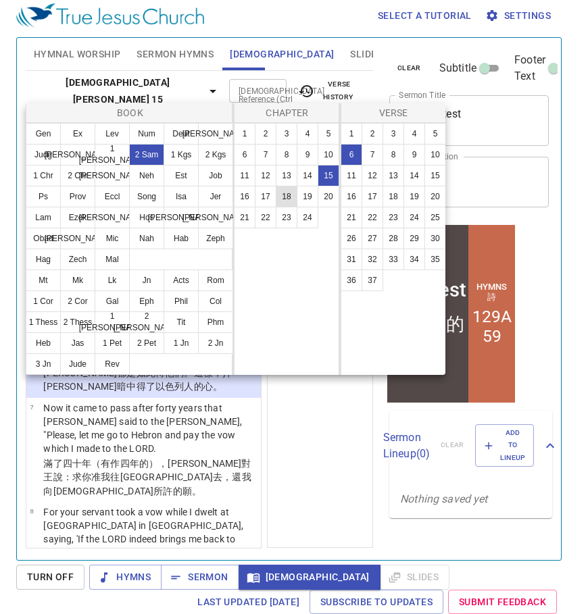
click at [291, 197] on button "18" at bounding box center [287, 197] width 22 height 22
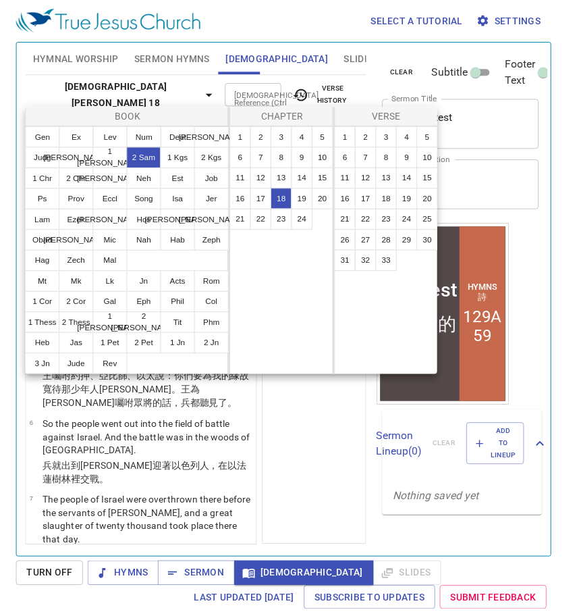
scroll to position [0, 0]
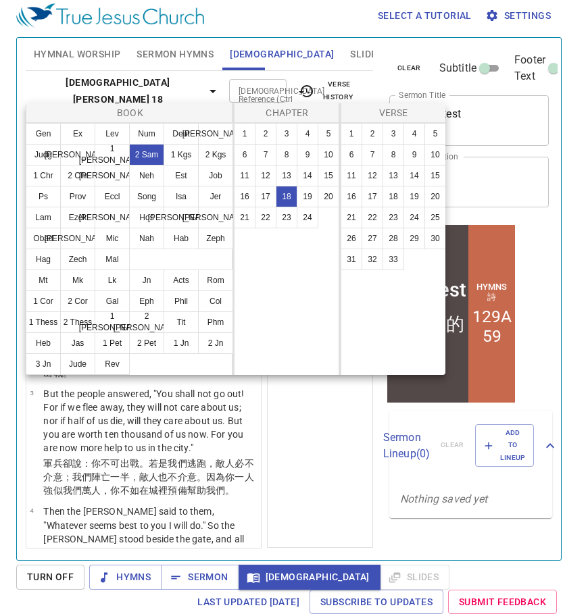
click at [207, 578] on div at bounding box center [294, 307] width 588 height 614
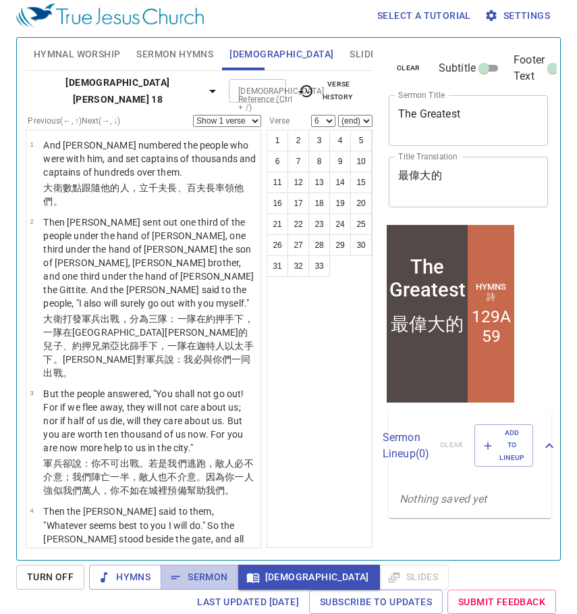
click at [207, 578] on span "Sermon" at bounding box center [200, 577] width 56 height 17
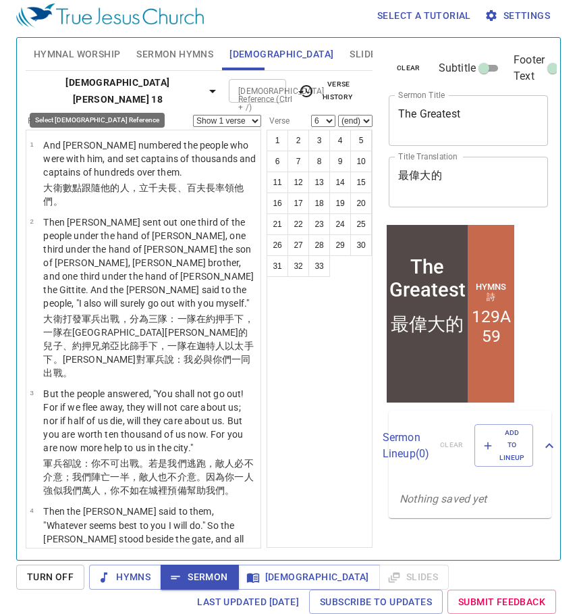
click at [205, 91] on icon "button" at bounding box center [213, 91] width 16 height 16
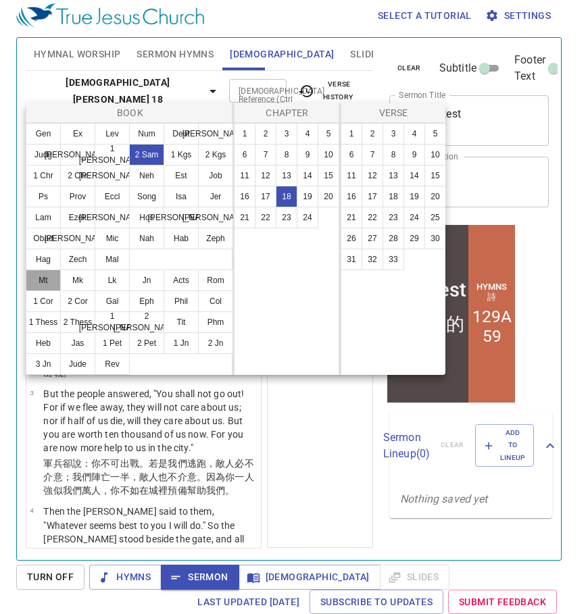
click at [45, 278] on button "Mt" at bounding box center [43, 280] width 35 height 22
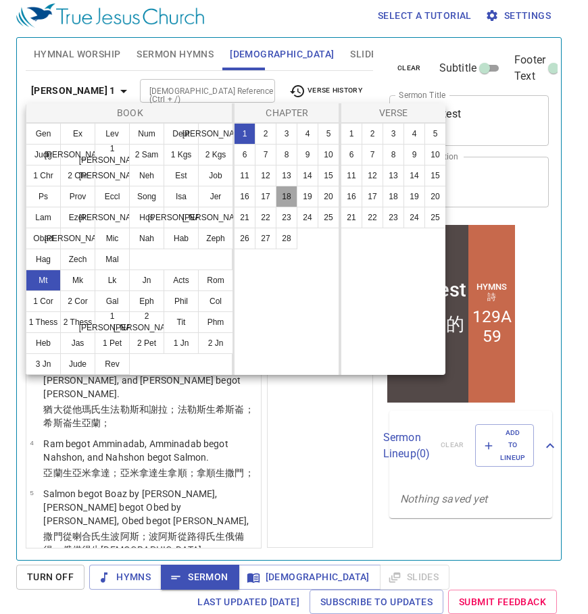
click at [289, 202] on button "18" at bounding box center [287, 197] width 22 height 22
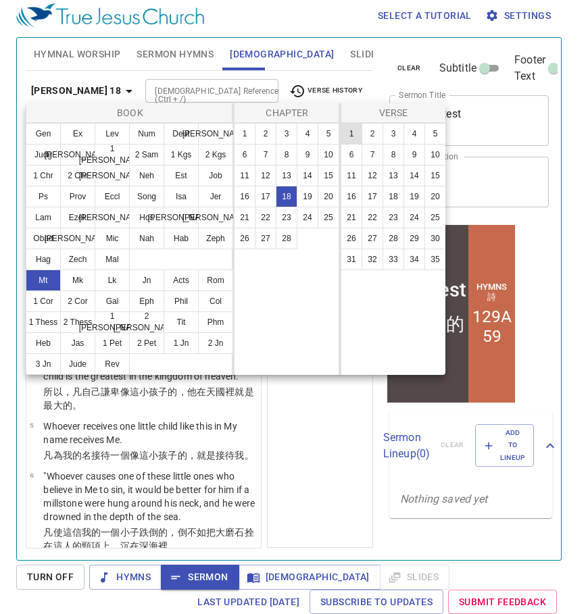
click at [353, 132] on button "1" at bounding box center [351, 134] width 22 height 22
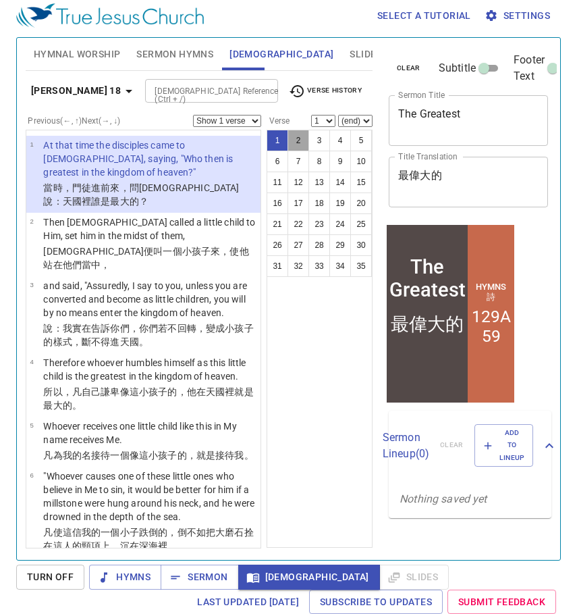
click at [296, 138] on button "2" at bounding box center [299, 141] width 22 height 22
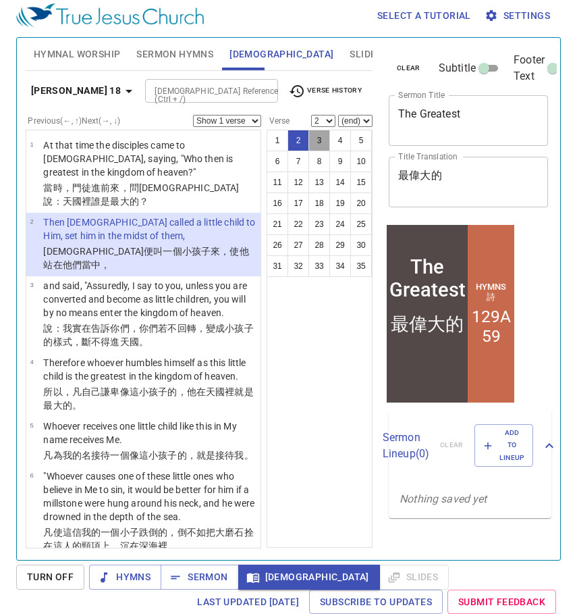
click at [321, 136] on button "3" at bounding box center [320, 141] width 22 height 22
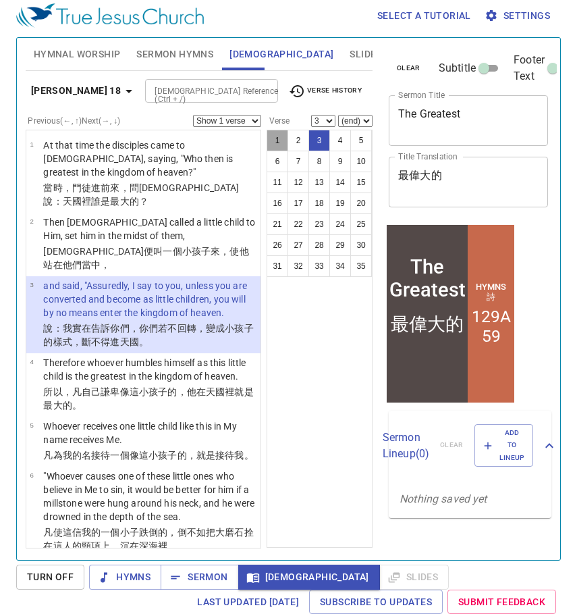
click at [277, 139] on button "1" at bounding box center [278, 141] width 22 height 22
select select "1"
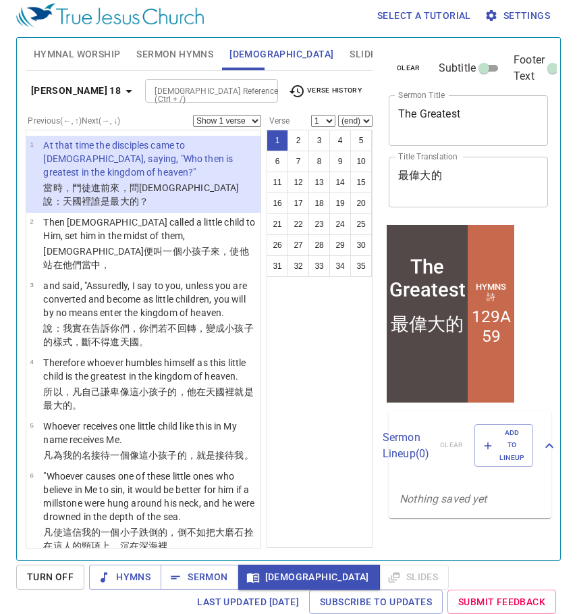
click at [249, 115] on select "Show 1 verse Show 2 verses Show 3 verses Show 4 verses Show 5 verses" at bounding box center [227, 121] width 68 height 12
select select "3"
click at [193, 115] on select "Show 1 verse Show 2 verses Show 3 verses Show 4 verses Show 5 verses" at bounding box center [227, 121] width 68 height 12
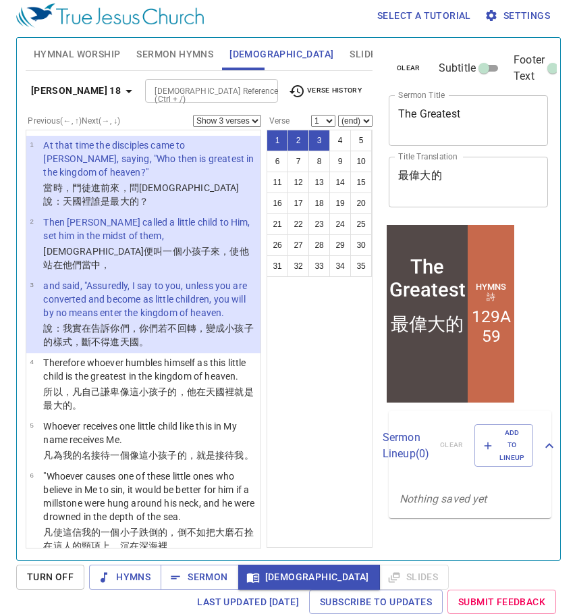
scroll to position [6, 0]
click at [167, 53] on span "Sermon Hymns" at bounding box center [174, 54] width 77 height 17
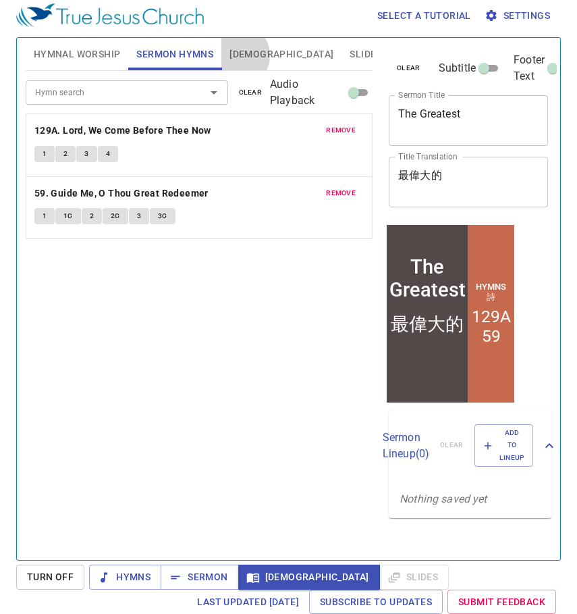
click at [238, 55] on span "[DEMOGRAPHIC_DATA]" at bounding box center [282, 54] width 104 height 17
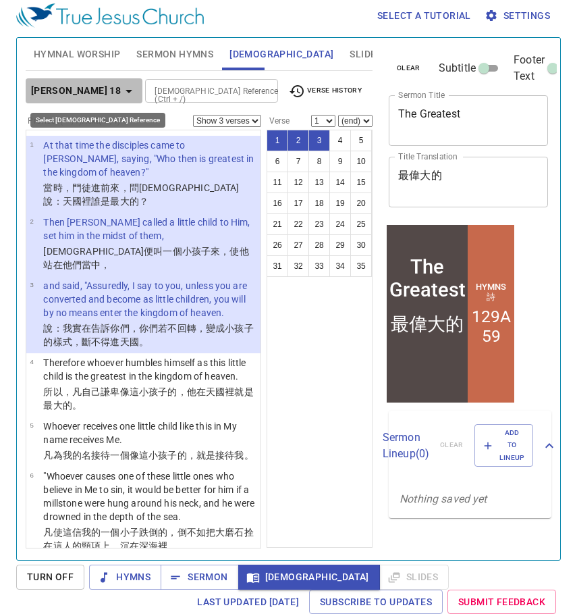
click at [121, 86] on icon "button" at bounding box center [129, 91] width 16 height 16
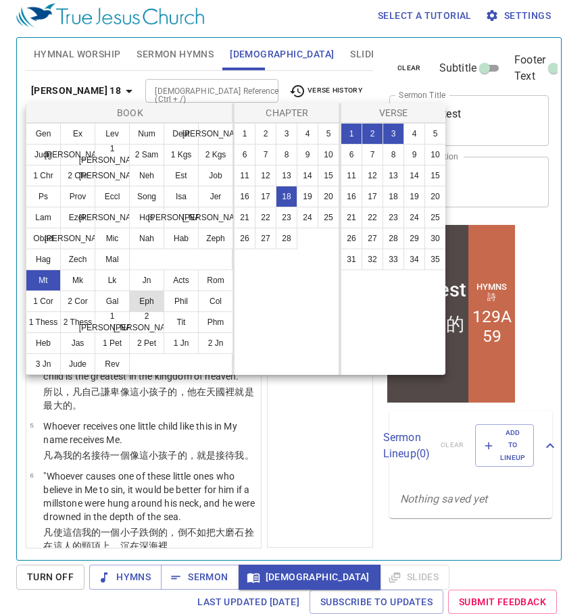
click at [142, 301] on button "Eph" at bounding box center [146, 301] width 35 height 22
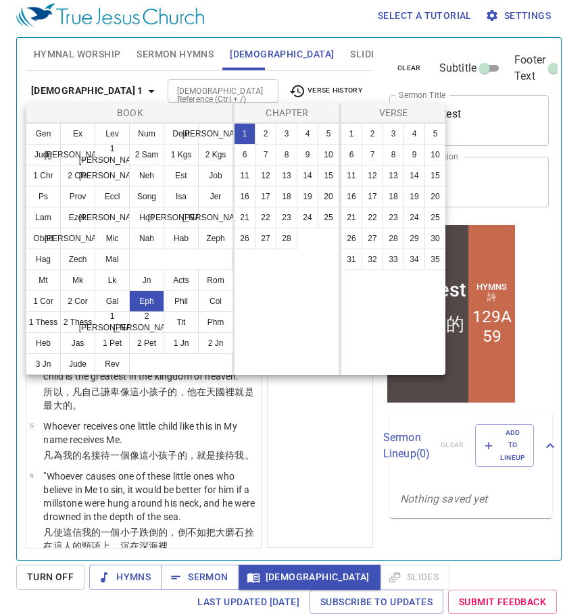
select select "1"
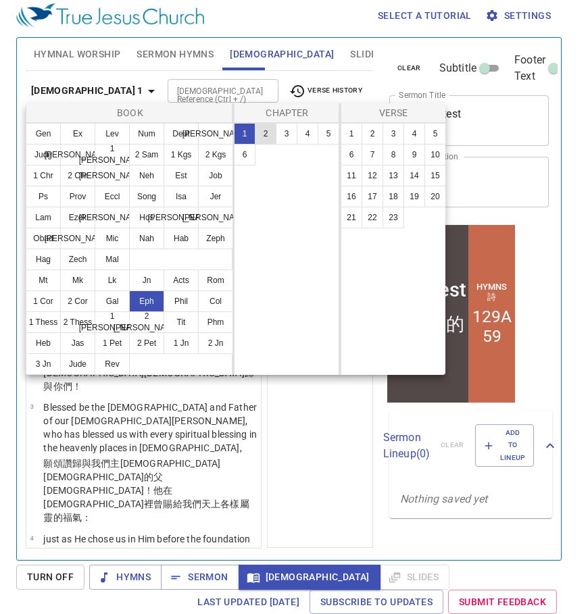
click at [264, 134] on button "2" at bounding box center [266, 134] width 22 height 22
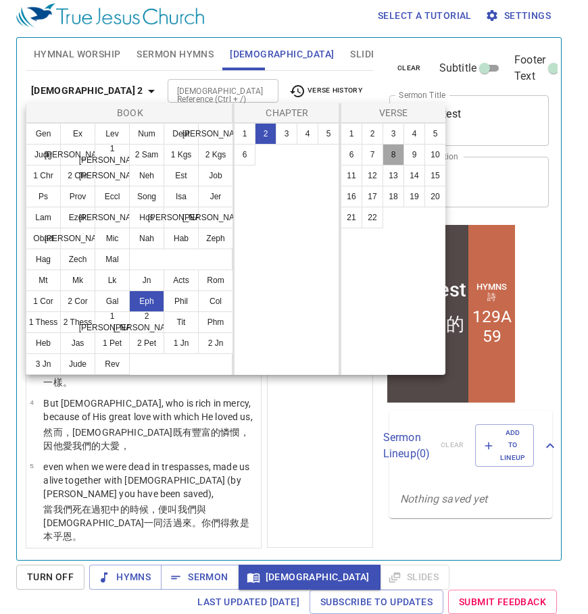
click at [396, 155] on button "8" at bounding box center [393, 155] width 22 height 22
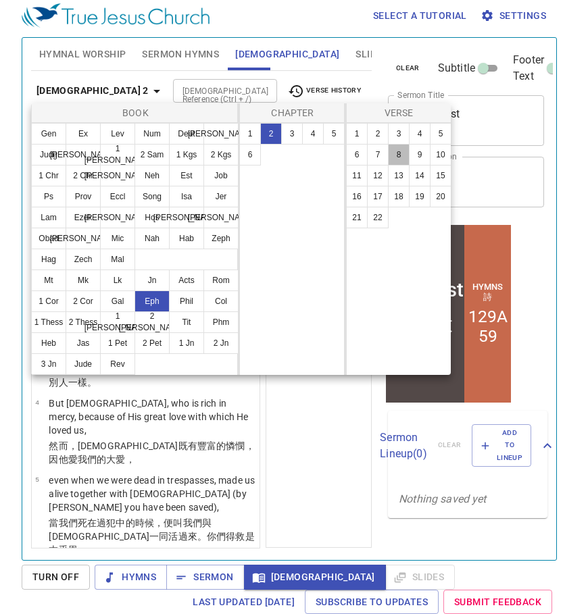
scroll to position [361, 0]
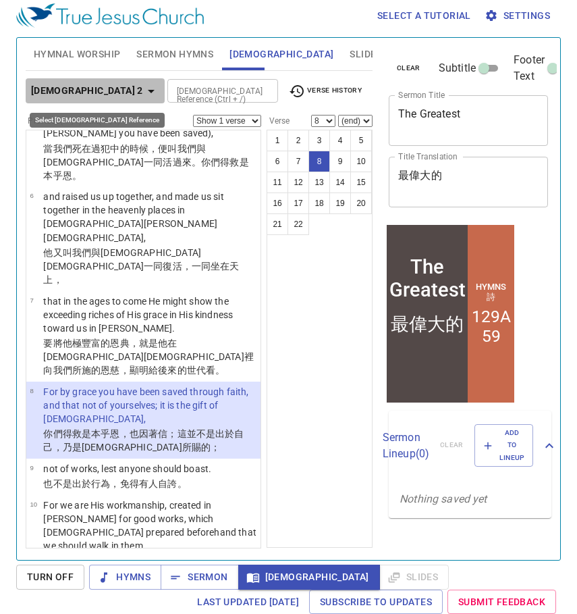
click at [143, 87] on icon "button" at bounding box center [151, 91] width 16 height 16
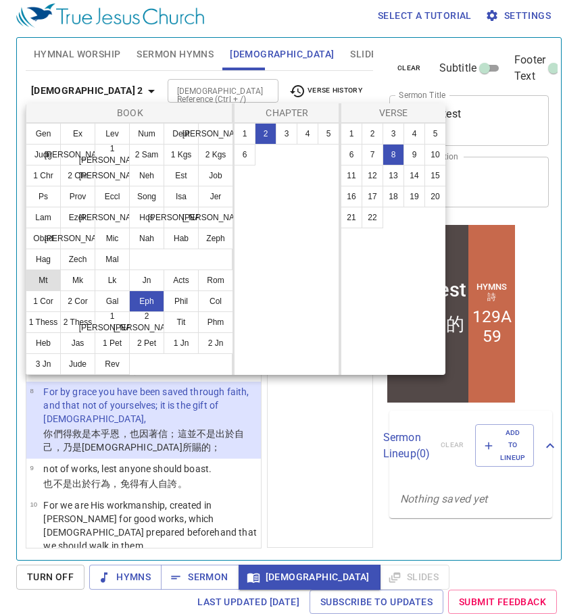
click at [44, 281] on button "Mt" at bounding box center [43, 280] width 35 height 22
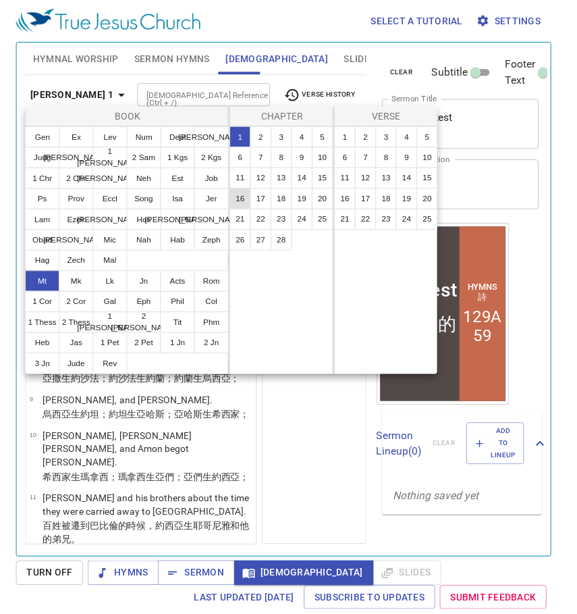
scroll to position [0, 0]
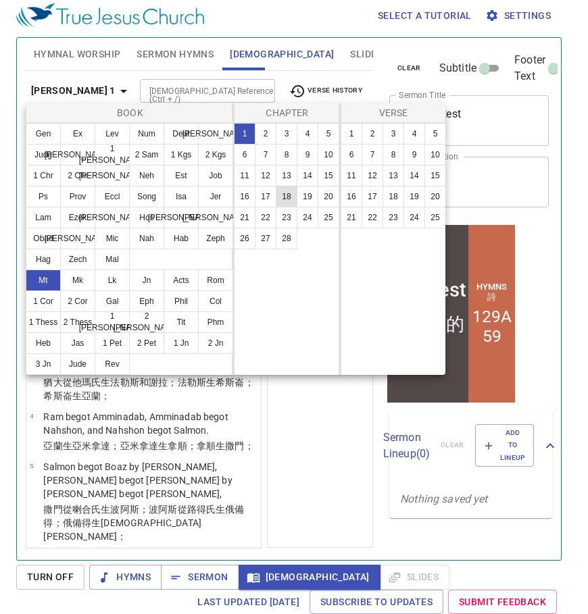
click at [292, 198] on button "18" at bounding box center [287, 197] width 22 height 22
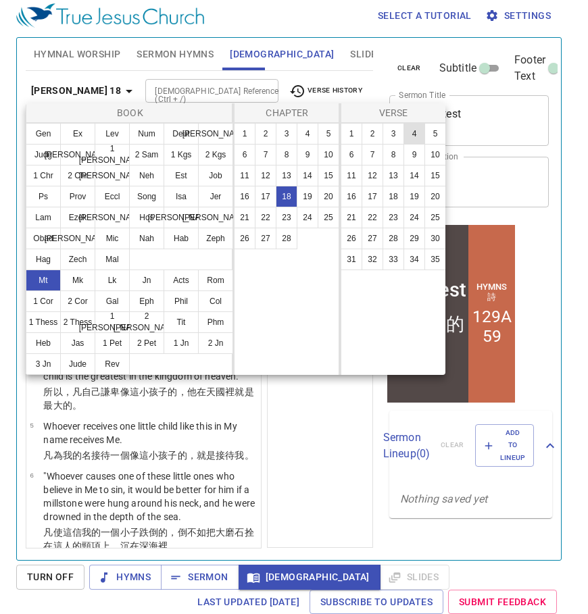
click at [415, 130] on button "4" at bounding box center [414, 134] width 22 height 22
select select "4"
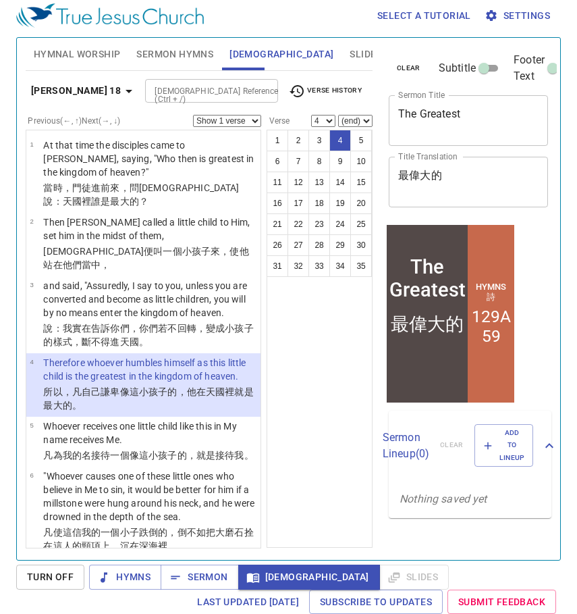
scroll to position [6, 0]
click at [208, 575] on span "Sermon" at bounding box center [200, 577] width 56 height 17
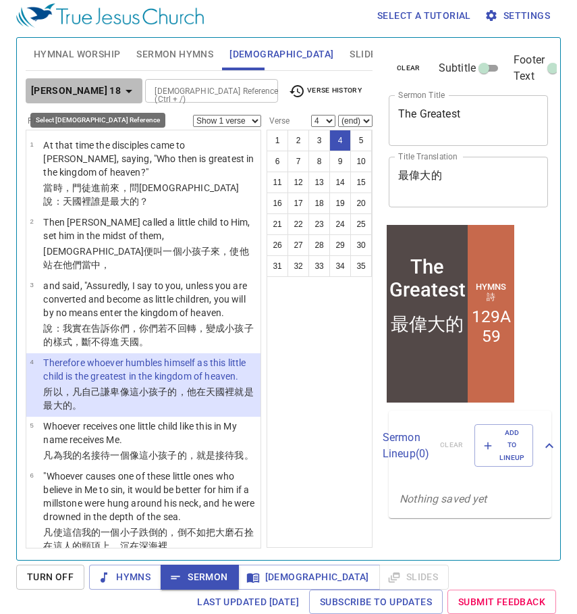
click at [92, 90] on b "[PERSON_NAME] 18" at bounding box center [76, 90] width 90 height 17
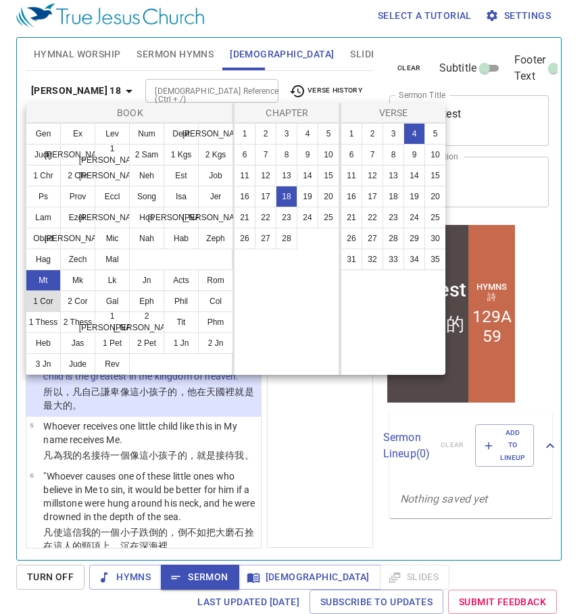
click at [49, 303] on button "1 Cor" at bounding box center [43, 301] width 35 height 22
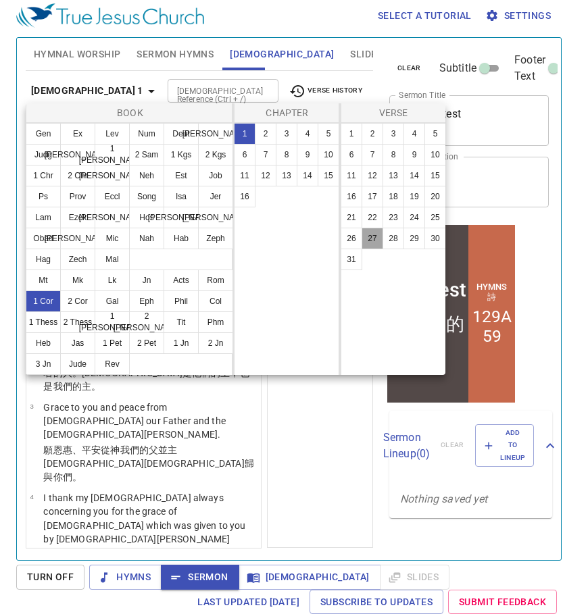
click at [371, 240] on button "27" at bounding box center [372, 239] width 22 height 22
select select "27"
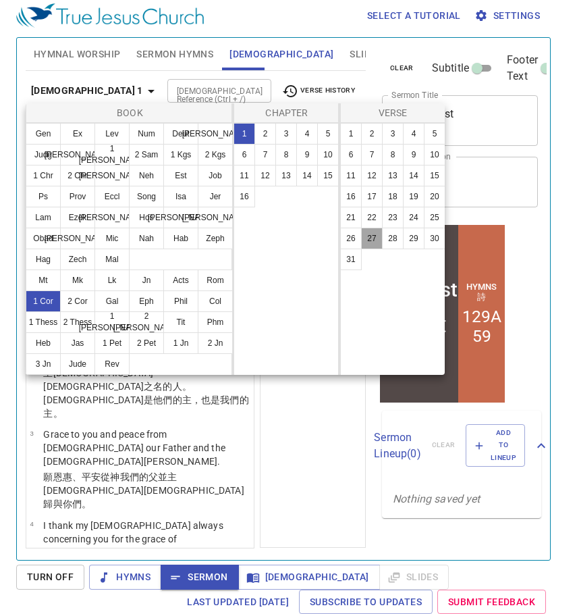
scroll to position [1844, 0]
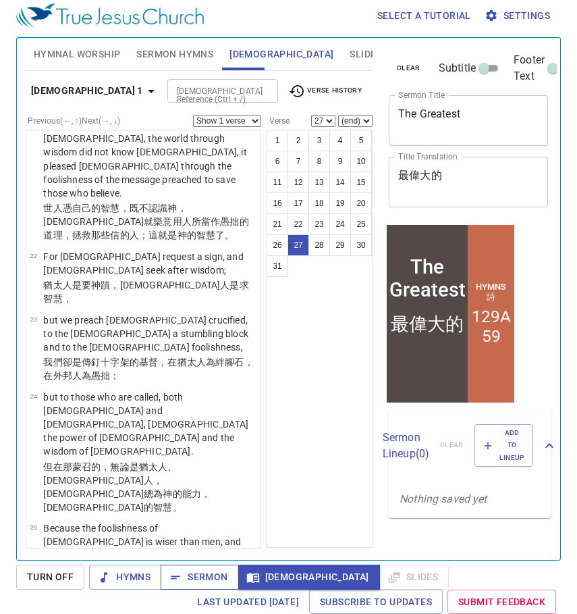
click at [195, 579] on span "Sermon" at bounding box center [200, 577] width 56 height 17
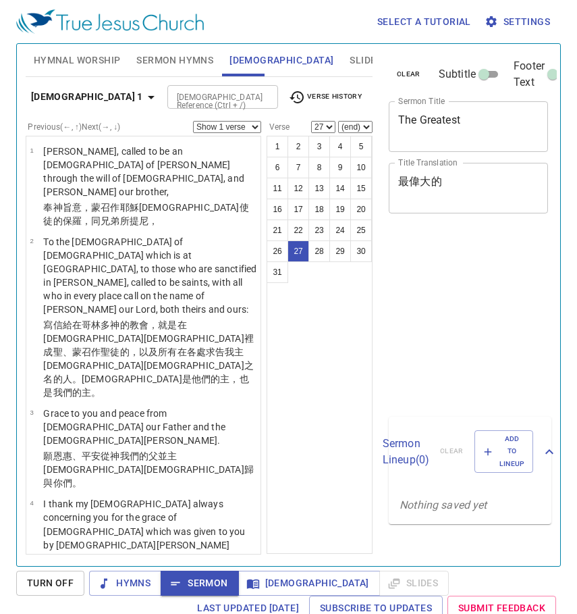
select select "27"
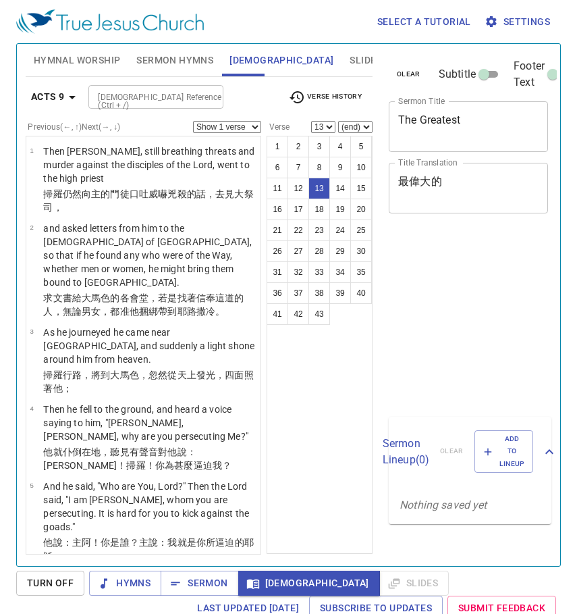
select select "13"
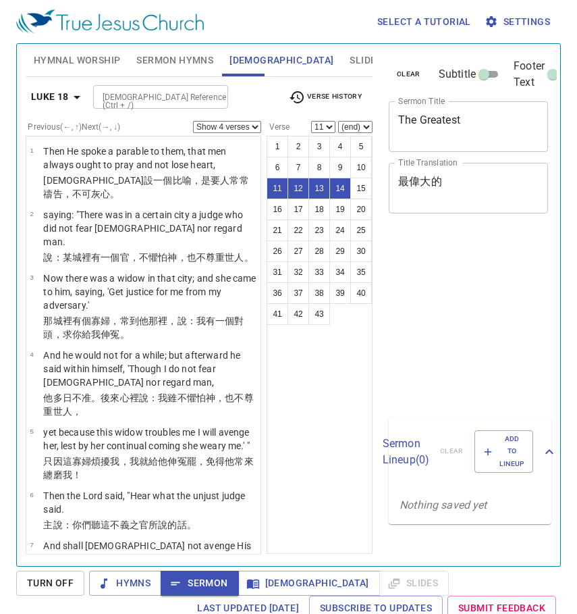
select select "4"
select select "11"
select select "4"
select select "11"
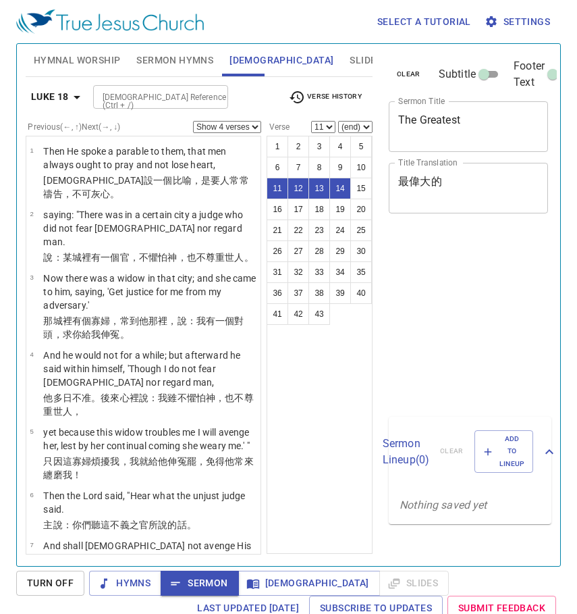
scroll to position [6, 0]
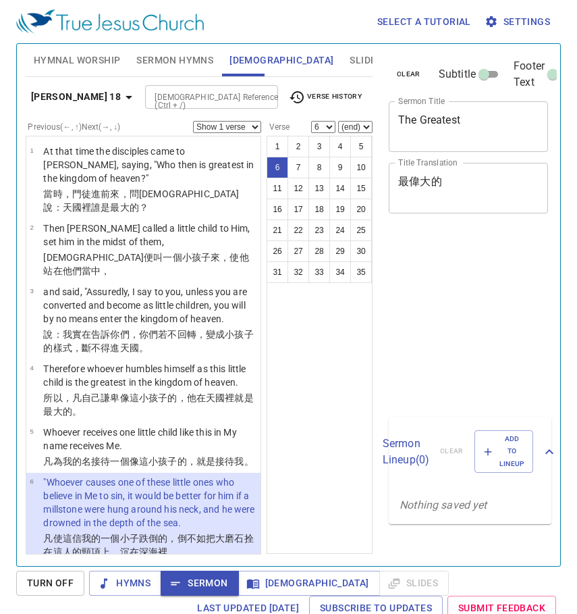
select select "6"
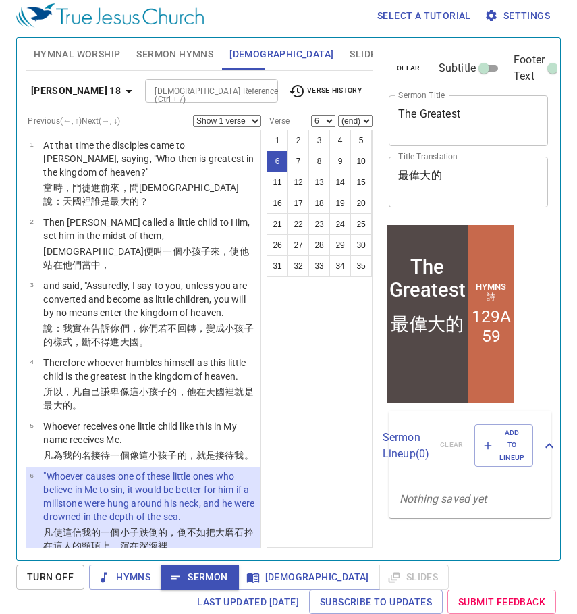
scroll to position [200, 0]
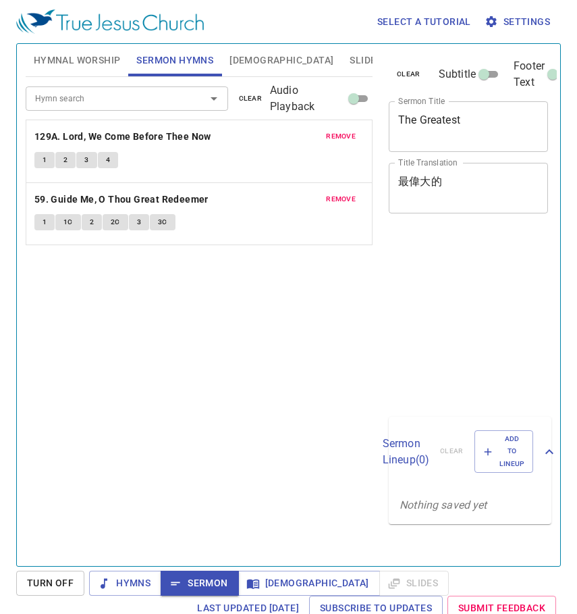
scroll to position [6, 0]
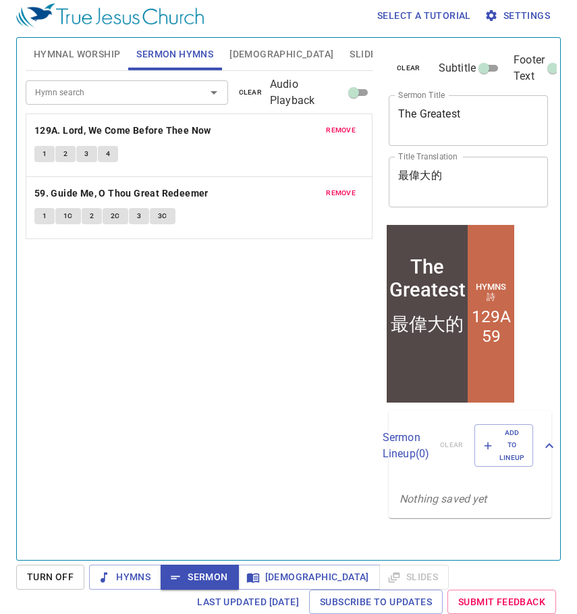
scroll to position [6, 0]
